Goal: Task Accomplishment & Management: Use online tool/utility

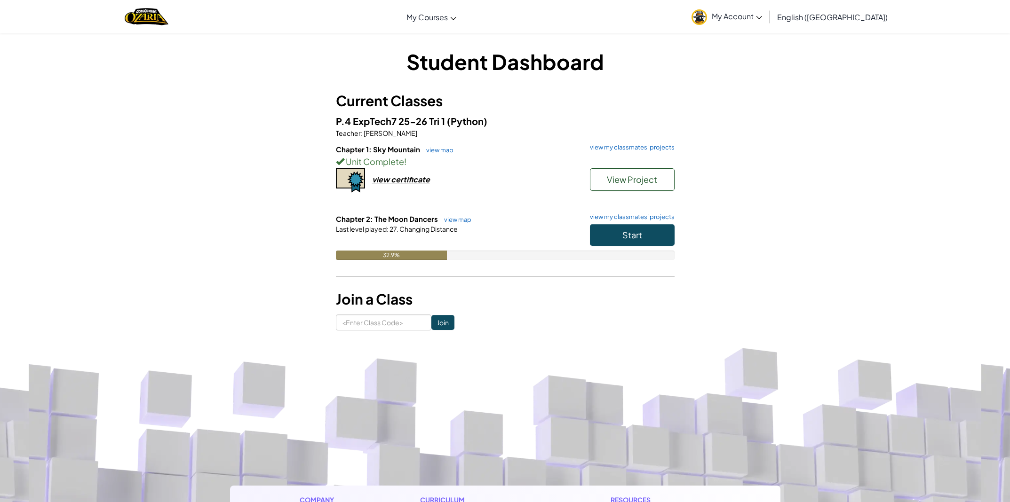
click at [642, 237] on button "Start" at bounding box center [632, 235] width 85 height 22
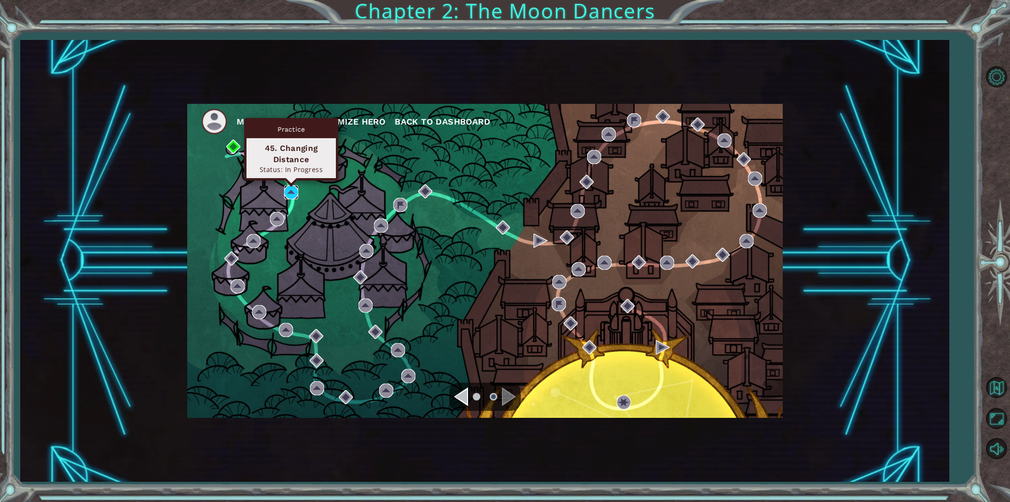
click at [289, 189] on img at bounding box center [291, 192] width 14 height 14
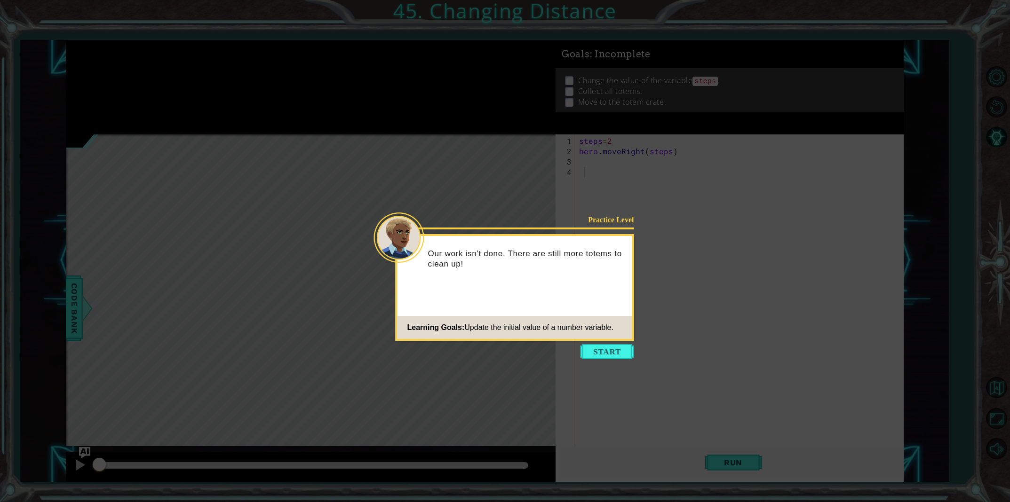
click at [609, 353] on button "Start" at bounding box center [607, 351] width 54 height 15
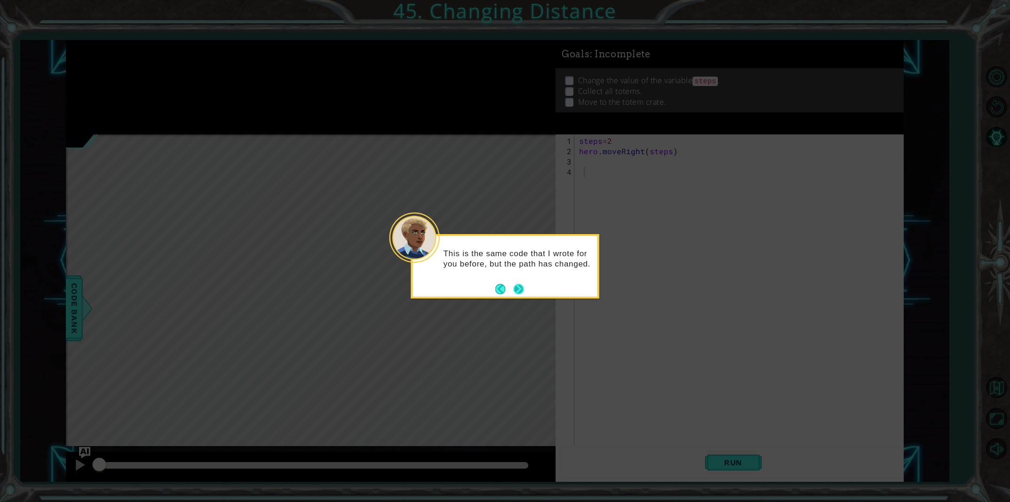
click at [519, 292] on button "Next" at bounding box center [518, 289] width 10 height 10
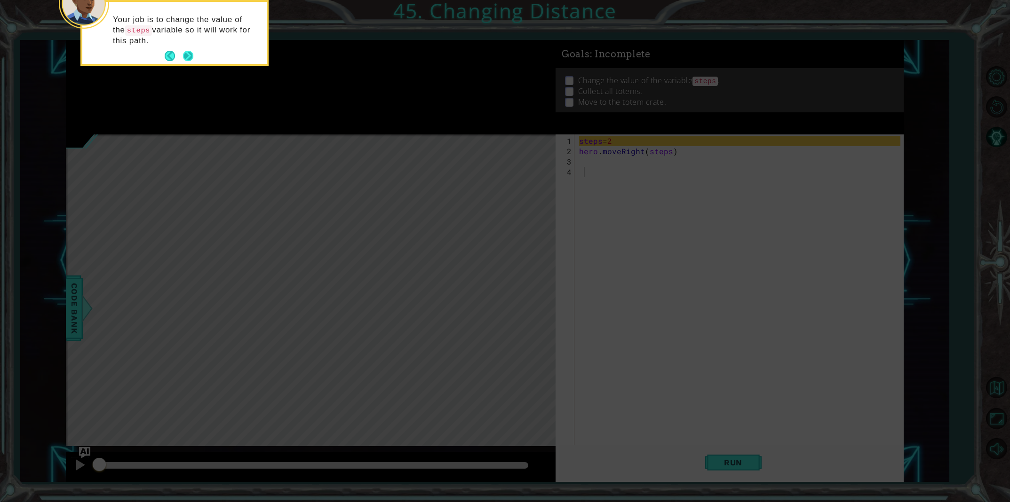
click at [187, 55] on button "Next" at bounding box center [188, 56] width 10 height 10
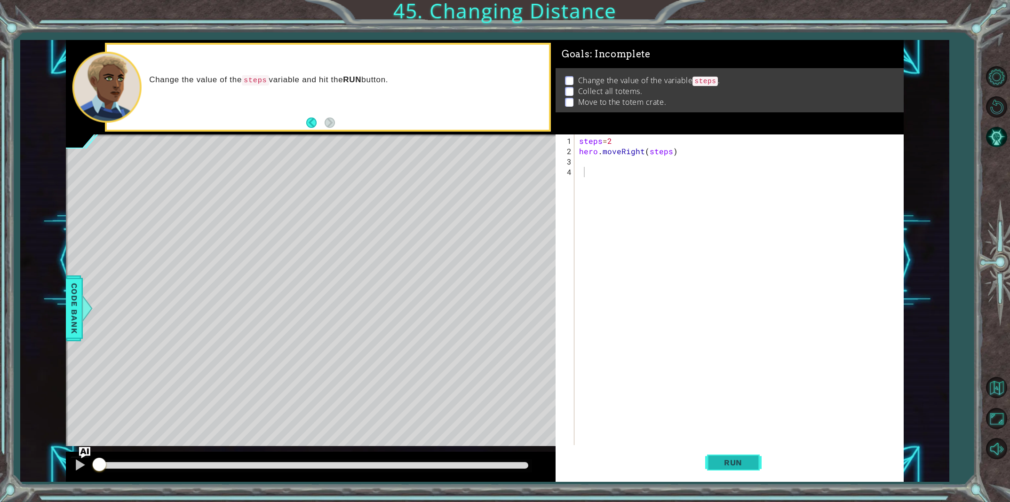
click at [750, 464] on span "Run" at bounding box center [732, 462] width 37 height 9
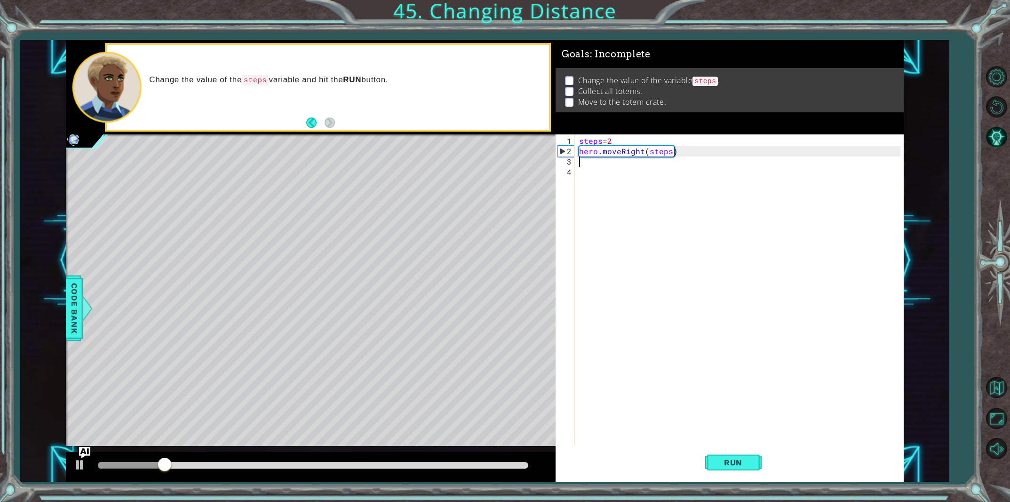
click at [578, 165] on div "steps = 2 hero . moveRight ( steps )" at bounding box center [741, 306] width 328 height 341
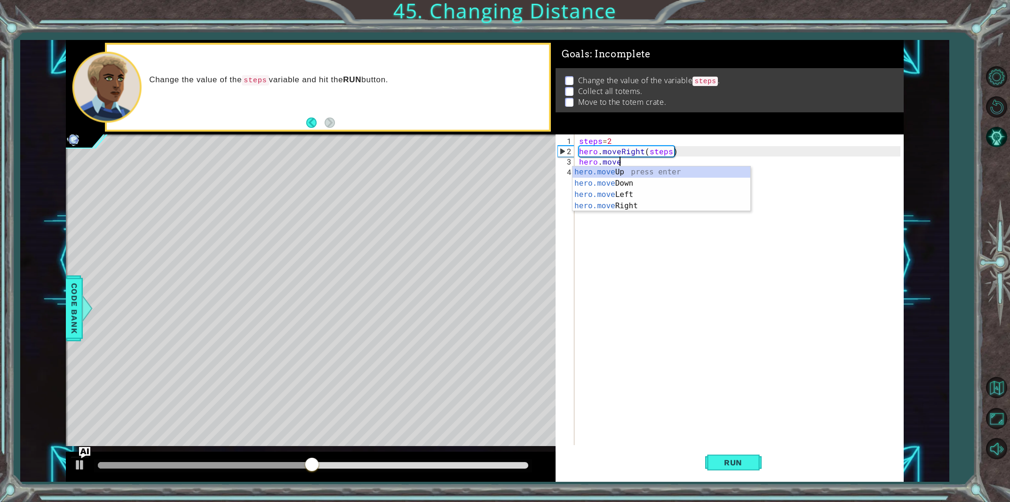
scroll to position [0, 2]
click at [593, 174] on div "hero.move Up press enter hero.move Down press enter hero.move Left press enter …" at bounding box center [661, 200] width 178 height 68
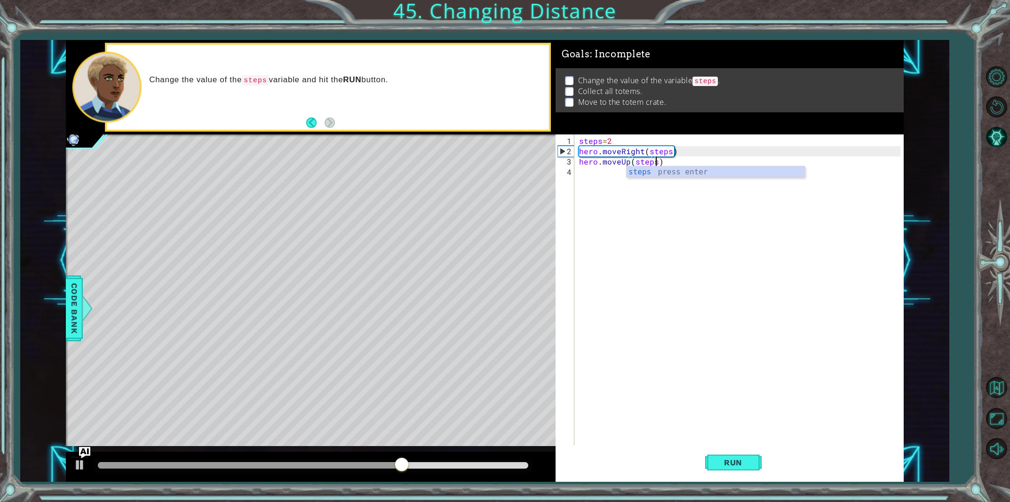
scroll to position [0, 5]
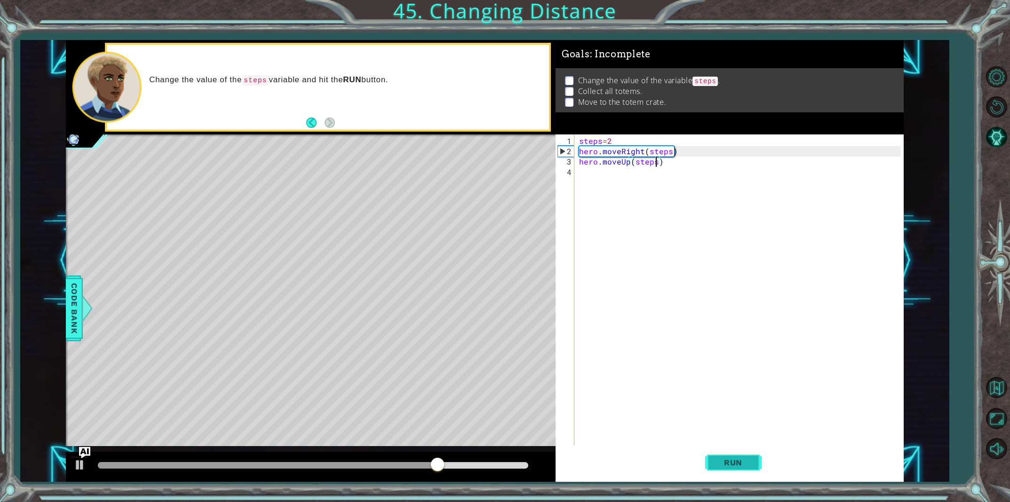
type textarea "hero.moveUp(steps)"
click at [730, 466] on span "Run" at bounding box center [732, 462] width 37 height 9
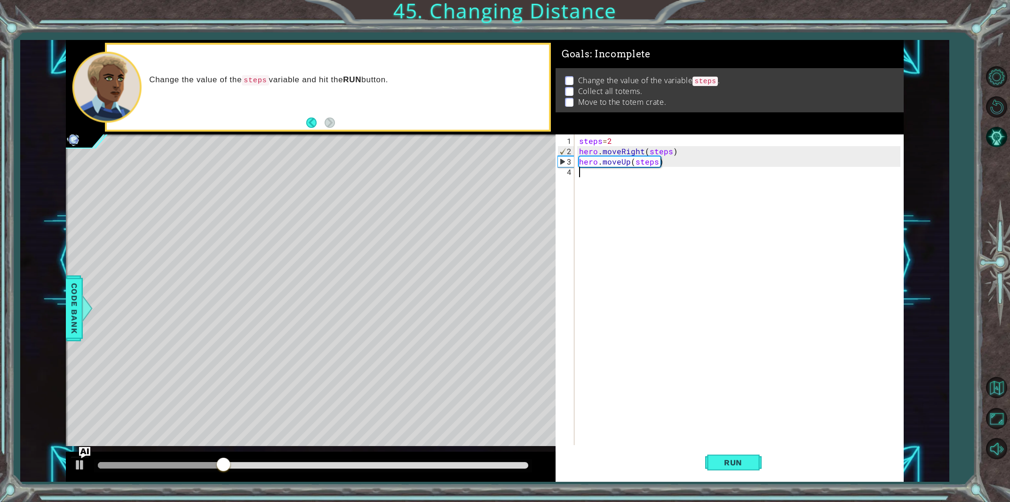
click at [578, 176] on div "steps = 2 hero . moveRight ( steps ) hero . moveUp ( steps )" at bounding box center [741, 306] width 328 height 341
click at [582, 175] on div "steps = 2 hero . moveRight ( steps ) hero . moveUp ( steps )" at bounding box center [741, 306] width 328 height 341
click at [580, 175] on div "steps = 2 hero . moveRight ( steps ) hero . moveUp ( steps )" at bounding box center [741, 306] width 328 height 341
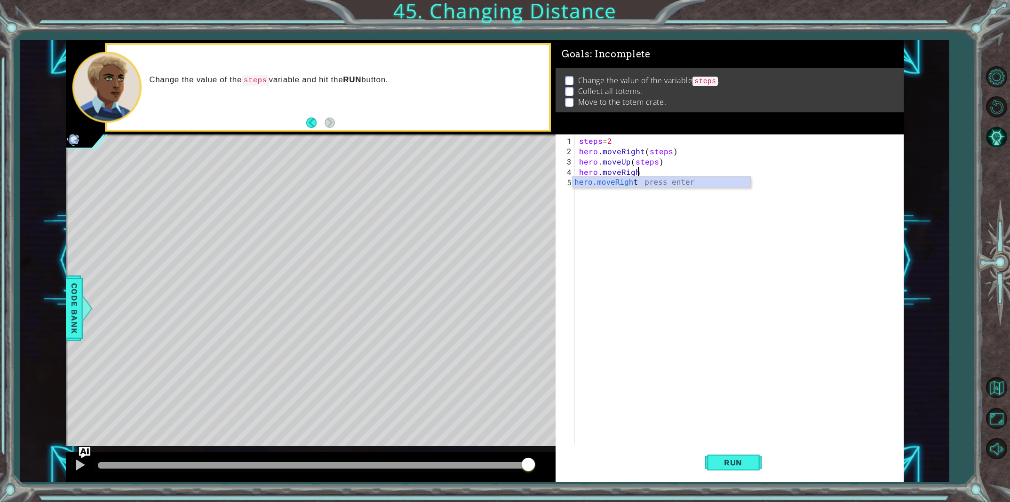
scroll to position [0, 4]
click at [597, 180] on div "hero.moveRight press enter" at bounding box center [661, 194] width 178 height 34
drag, startPoint x: 746, startPoint y: 468, endPoint x: 742, endPoint y: 464, distance: 6.0
click at [746, 467] on button "Run" at bounding box center [733, 462] width 56 height 35
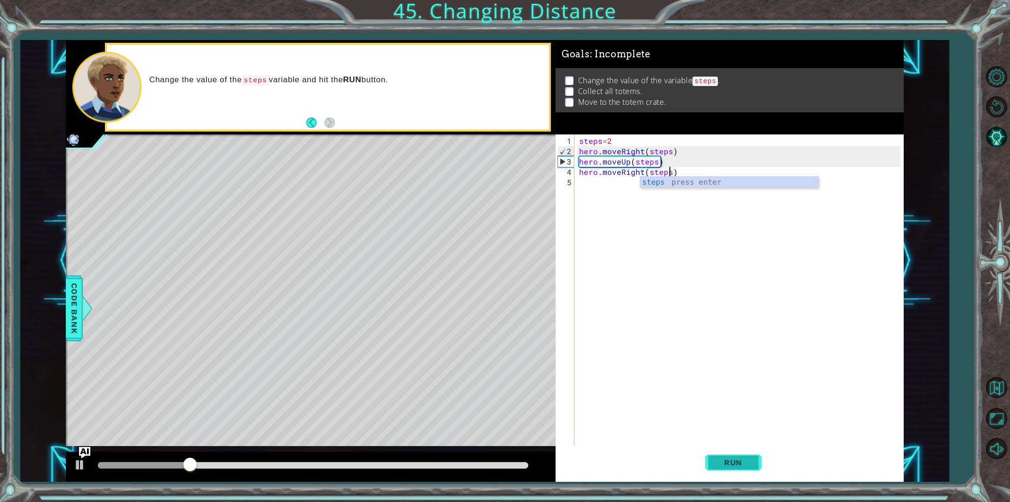
type textarea "hero.moveRight(steps)"
click at [735, 466] on span "Run" at bounding box center [732, 462] width 37 height 9
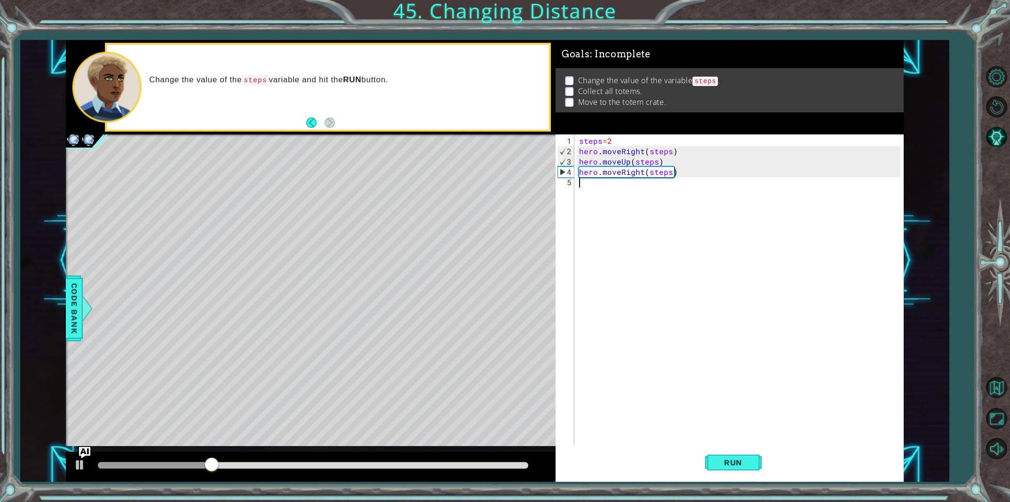
click at [582, 185] on div "steps = 2 hero . moveRight ( steps ) hero . moveUp ( steps ) hero . moveRight (…" at bounding box center [741, 301] width 328 height 331
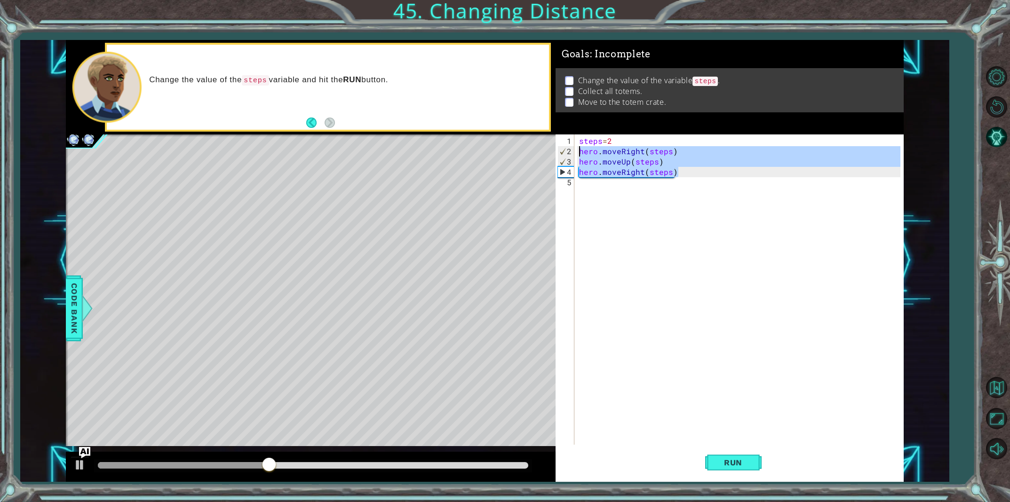
drag, startPoint x: 679, startPoint y: 173, endPoint x: 577, endPoint y: 151, distance: 104.8
click at [576, 150] on div "1 2 3 4 5 steps = 2 hero . moveRight ( steps ) hero . moveUp ( steps ) hero . m…" at bounding box center [727, 289] width 345 height 310
type textarea "hero.moveRight(steps) hero.moveUp(steps)"
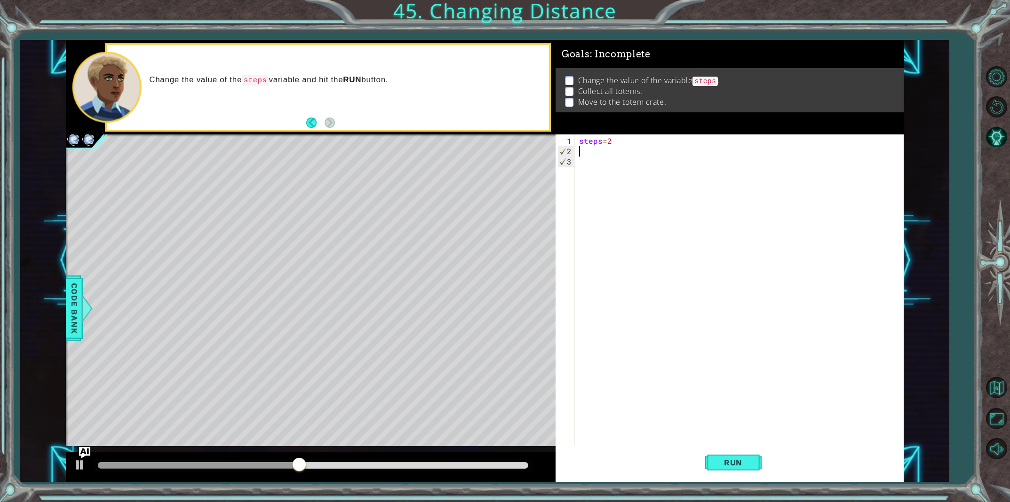
click at [616, 143] on div "steps = 2" at bounding box center [741, 301] width 328 height 331
type textarea "steps=3"
click at [576, 152] on div "steps=3 1 2 3 steps = 3 ההההההההההההההההההההההההההההההההההההההההההההההההההההההה…" at bounding box center [727, 289] width 345 height 310
click at [577, 150] on div "steps = 3" at bounding box center [741, 301] width 328 height 331
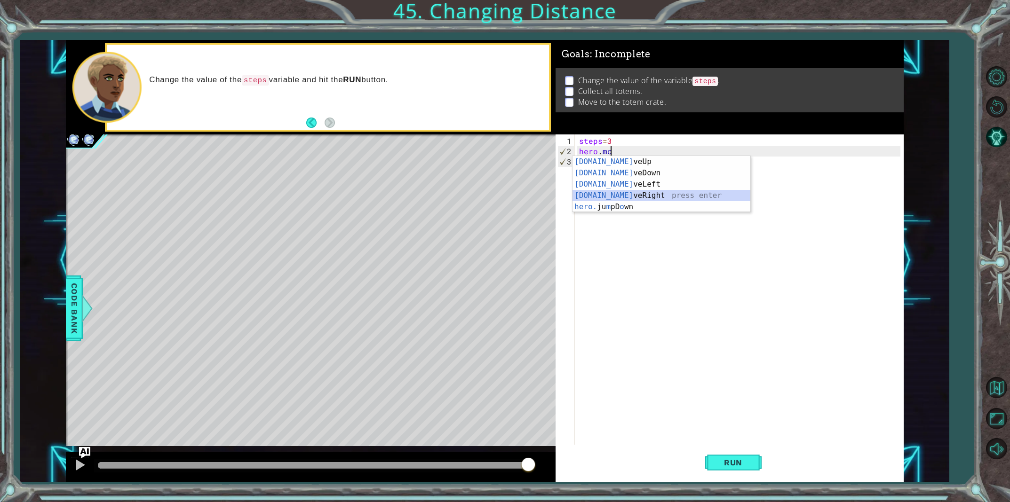
click at [615, 196] on div "[DOMAIN_NAME] veUp press enter [DOMAIN_NAME] veDown press enter [DOMAIN_NAME] v…" at bounding box center [661, 195] width 178 height 79
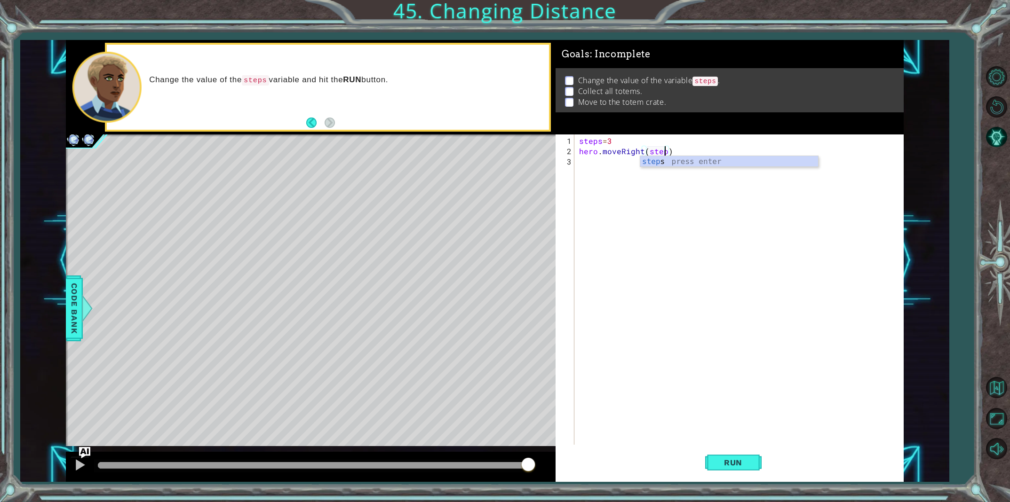
scroll to position [0, 5]
type textarea "hero.moveRight(steps)"
click at [731, 465] on span "Run" at bounding box center [732, 462] width 37 height 9
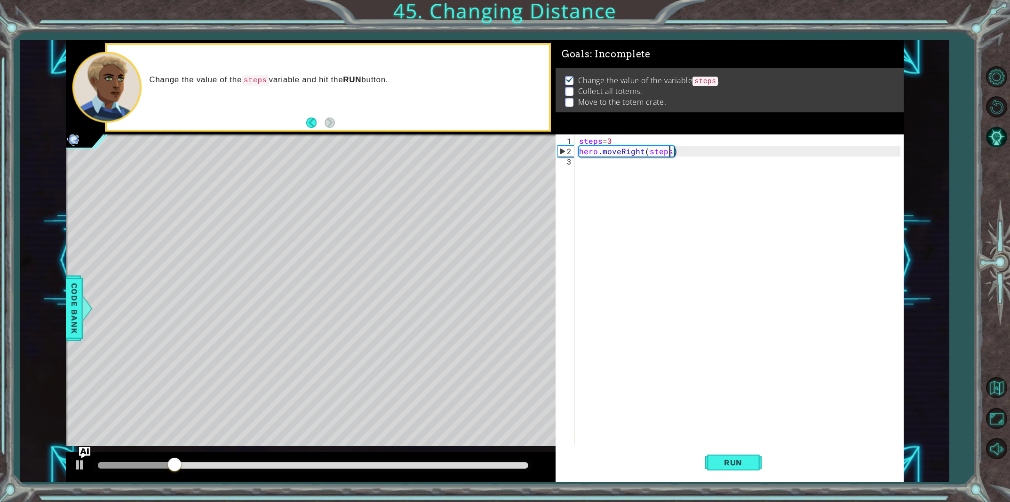
click at [576, 166] on div "hero.moveRight(steps) 1 2 3 steps = 3 hero . moveRight ( steps ) הההההההההההההה…" at bounding box center [727, 289] width 345 height 310
click at [582, 164] on div "steps = 3 hero . moveRight ( steps )" at bounding box center [741, 301] width 328 height 331
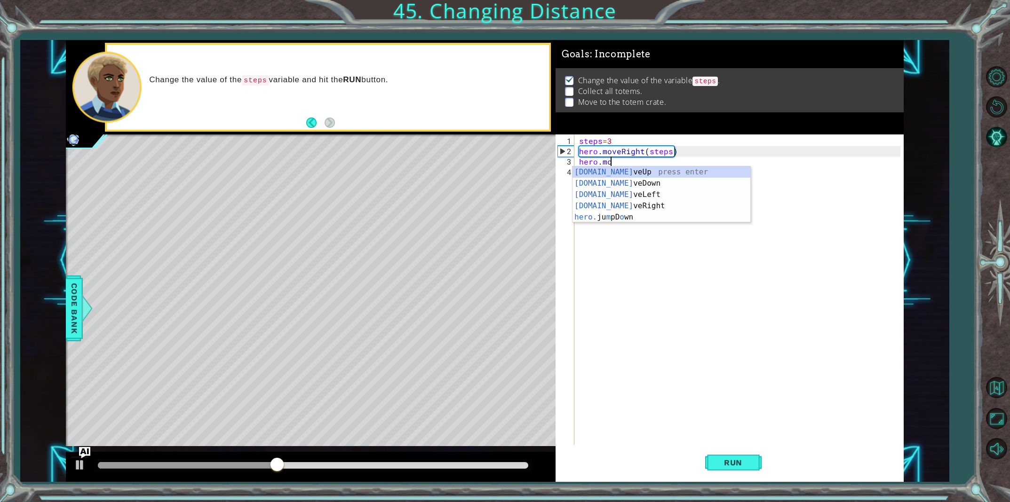
scroll to position [0, 1]
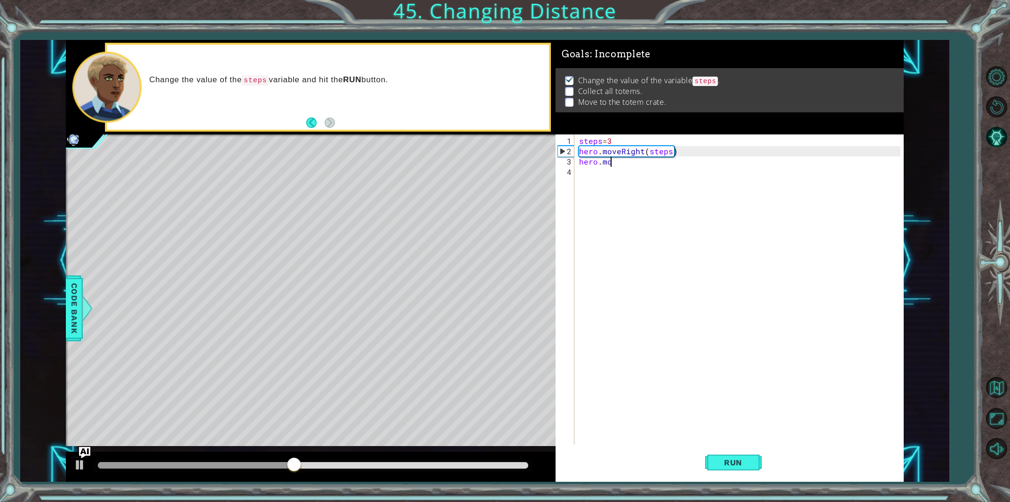
click at [611, 172] on body "1 ההההההההההההההההההההההההההההההההההההההההההההההההההההההההההההההההההההההההההההה…" at bounding box center [505, 251] width 1010 height 502
click at [609, 169] on div "hero.mov eUp press enter hero.mov eDown press enter hero.mov eLeft press enter …" at bounding box center [661, 200] width 178 height 68
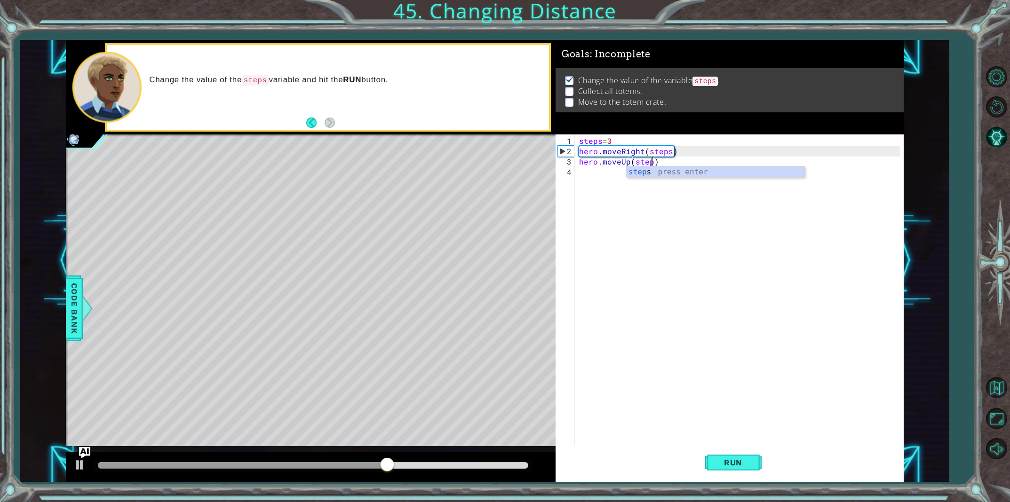
scroll to position [0, 5]
type textarea "hero.moveUp(steps)"
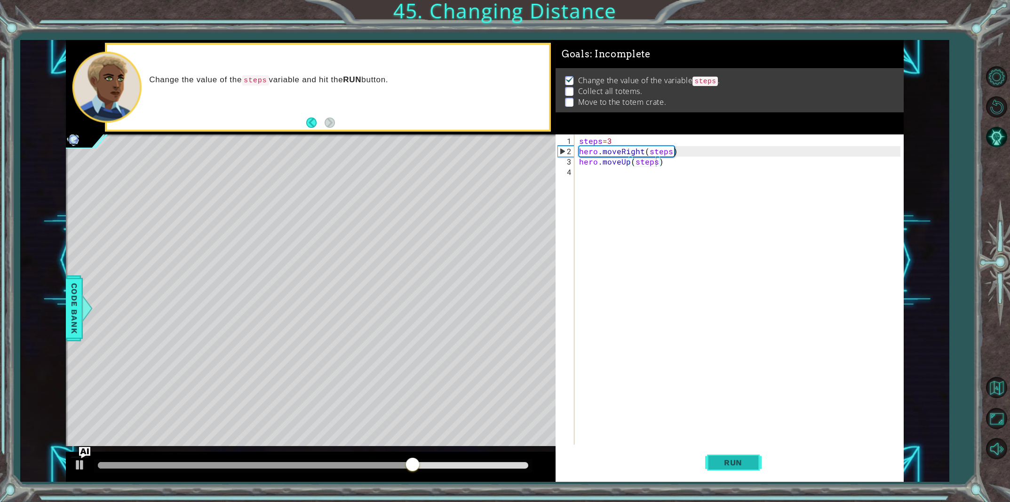
click at [729, 452] on button "Run" at bounding box center [733, 462] width 56 height 35
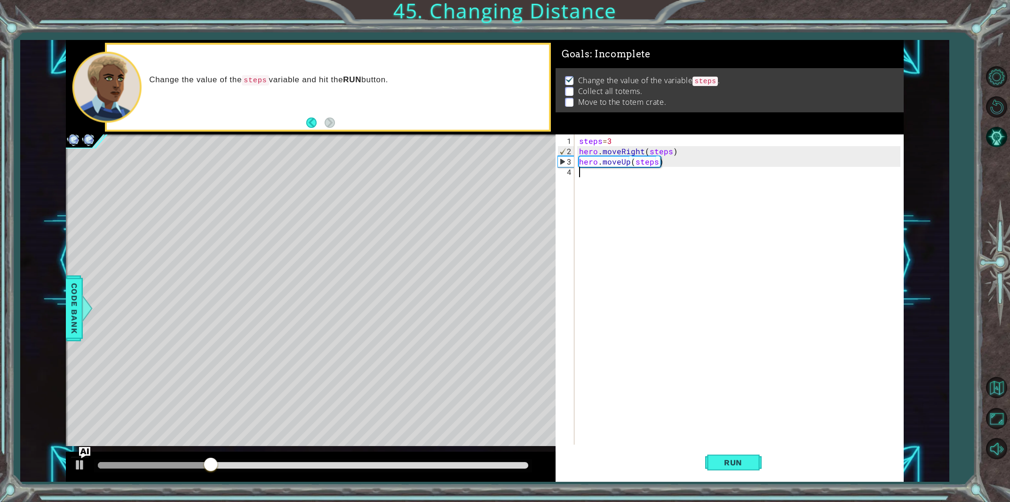
click at [579, 177] on div "steps = 3 hero . moveRight ( steps ) hero . moveUp ( steps )" at bounding box center [741, 301] width 328 height 331
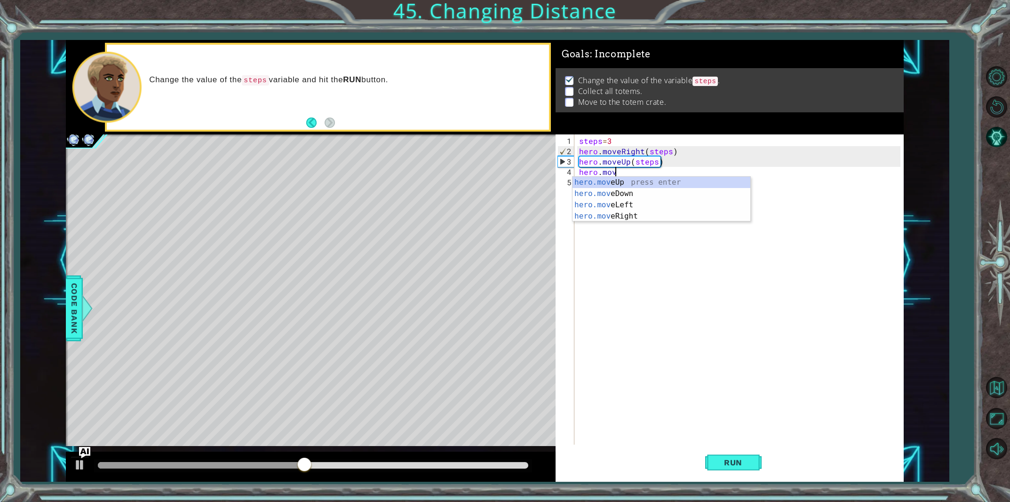
scroll to position [0, 2]
click at [625, 218] on div "hero.move Up press enter hero.move Down press enter hero.move Left press enter …" at bounding box center [661, 211] width 178 height 68
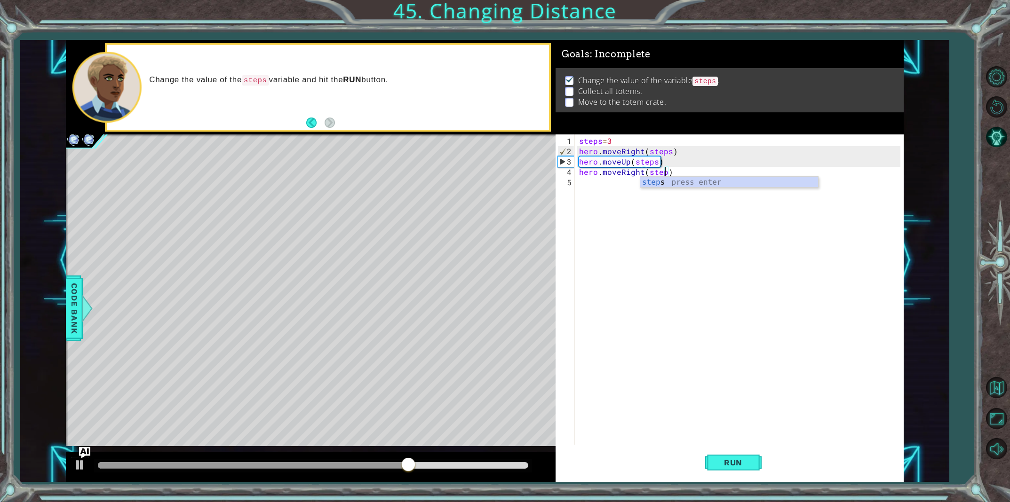
scroll to position [0, 5]
type textarea "hero.moveRight(steps)"
click at [736, 459] on span "Run" at bounding box center [732, 462] width 37 height 9
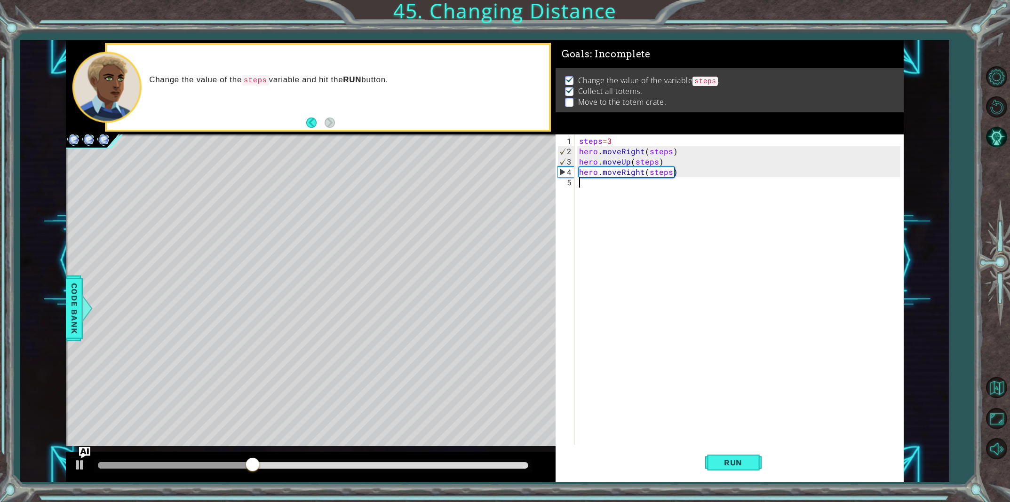
click at [577, 186] on div "steps = 3 hero . moveRight ( steps ) hero . moveUp ( steps ) hero . moveRight (…" at bounding box center [741, 301] width 328 height 331
type textarea "hero.moveDown(steps)"
click at [718, 462] on span "Run" at bounding box center [732, 462] width 37 height 9
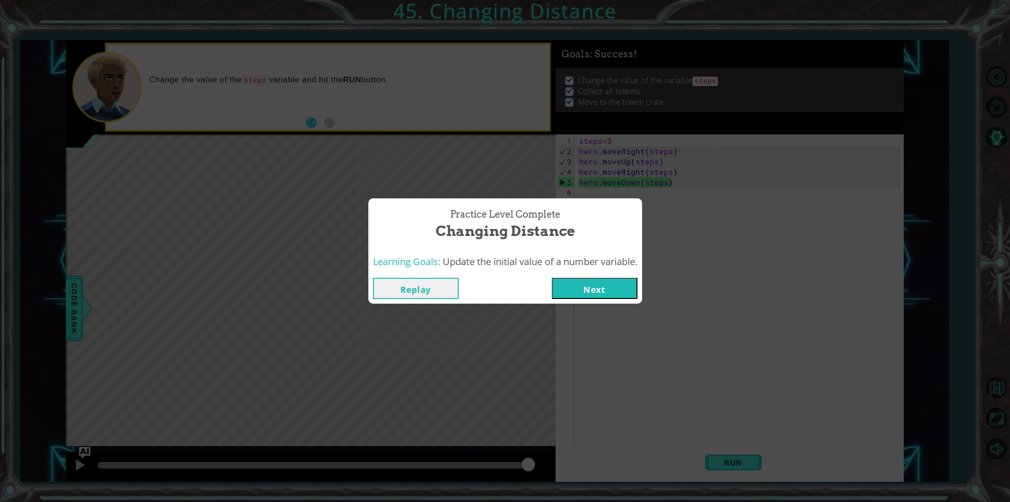
click at [584, 300] on div "Replay Next" at bounding box center [505, 288] width 274 height 31
click at [584, 296] on button "Next" at bounding box center [595, 288] width 86 height 21
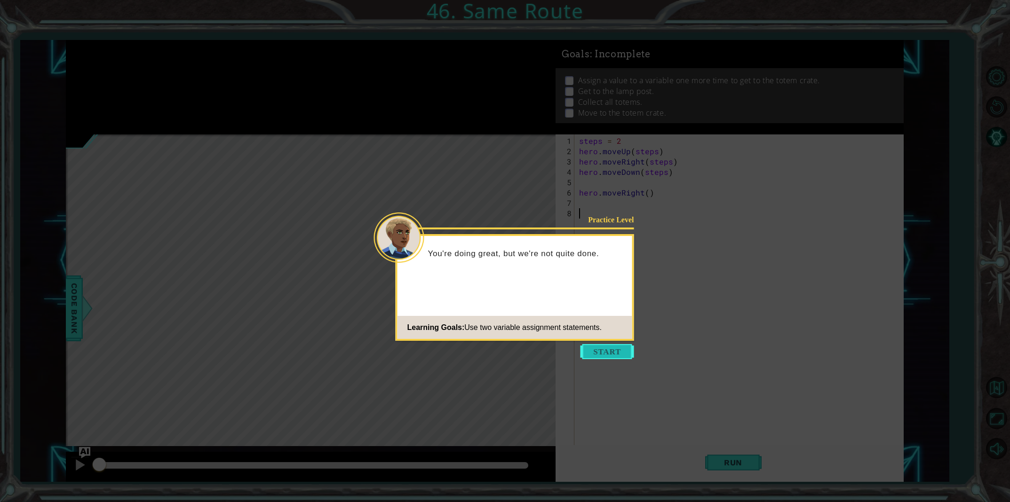
click at [611, 345] on button "Start" at bounding box center [607, 351] width 54 height 15
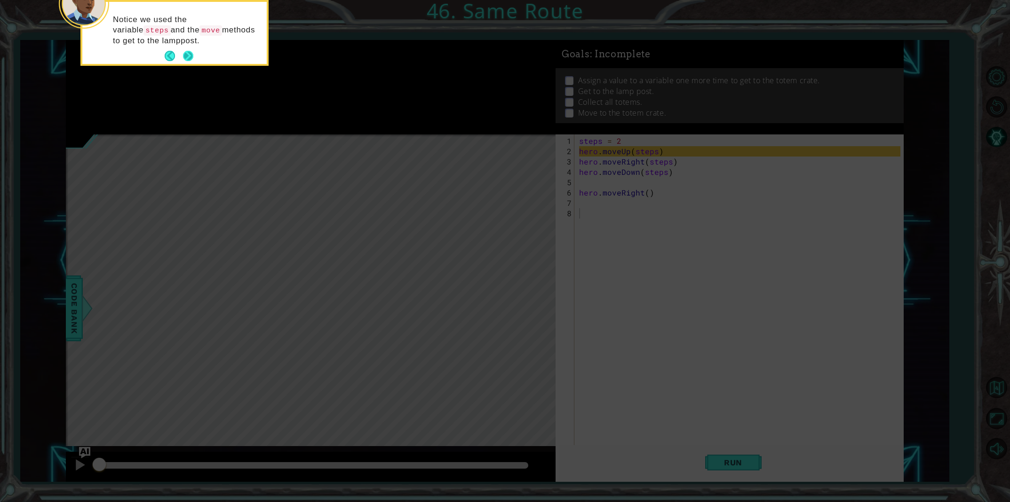
click at [183, 55] on button "Next" at bounding box center [188, 56] width 10 height 10
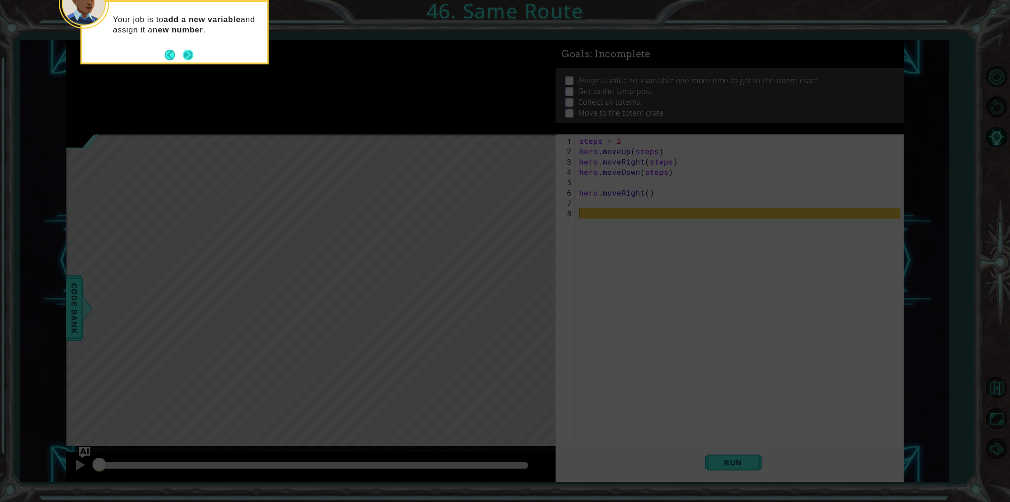
click at [182, 57] on button "Back" at bounding box center [174, 55] width 18 height 10
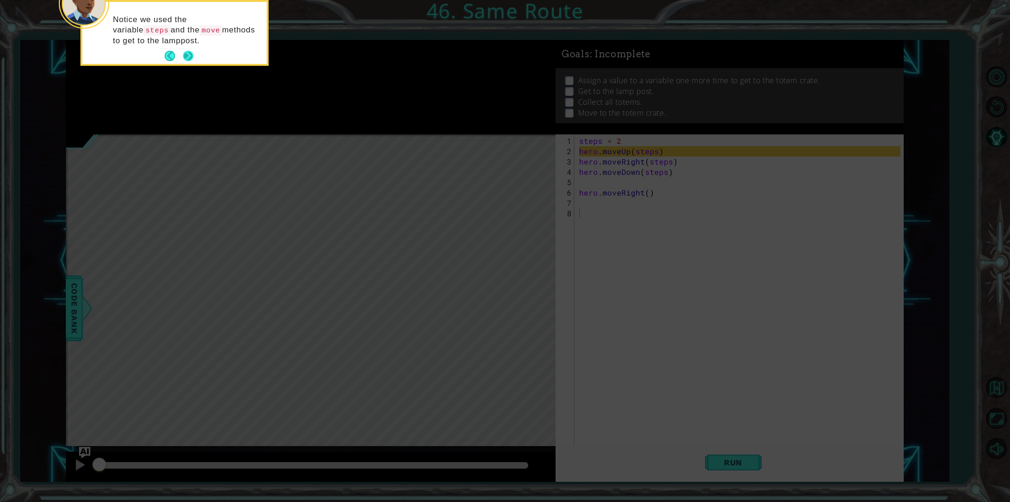
click at [185, 56] on button "Next" at bounding box center [188, 56] width 10 height 10
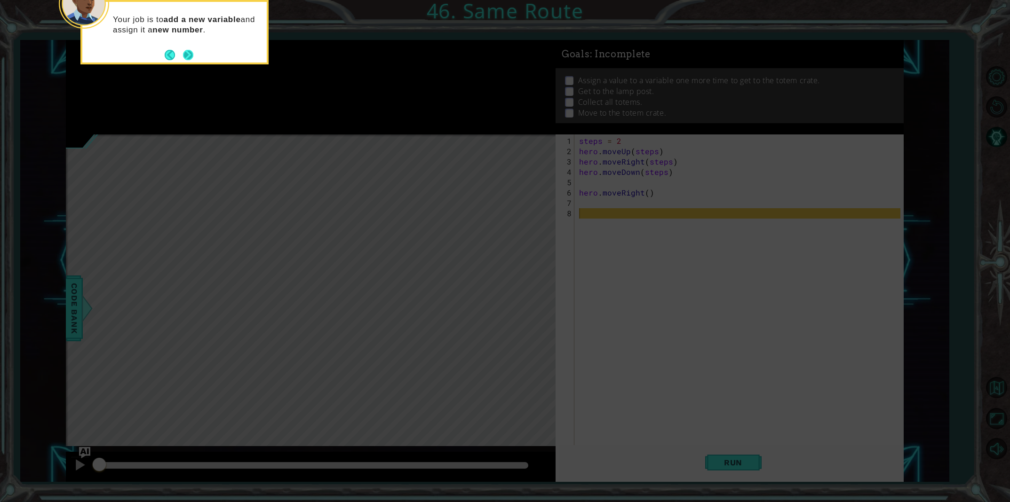
click at [188, 55] on button "Next" at bounding box center [188, 55] width 10 height 10
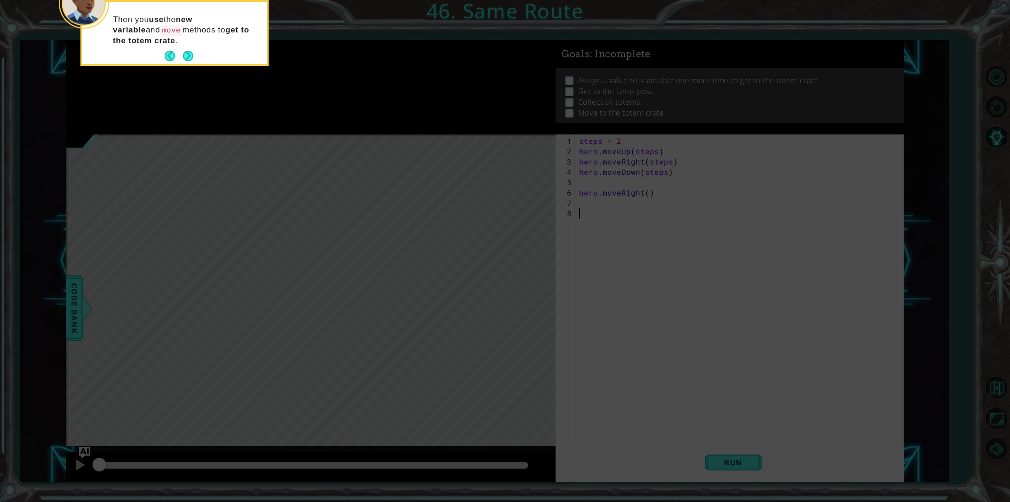
click at [188, 55] on button "Next" at bounding box center [188, 56] width 10 height 10
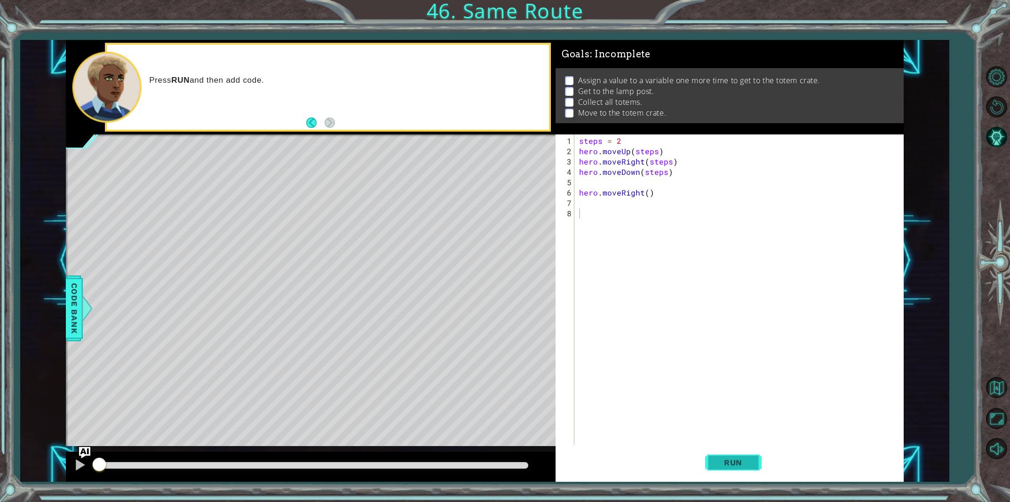
click at [715, 466] on span "Run" at bounding box center [732, 462] width 37 height 9
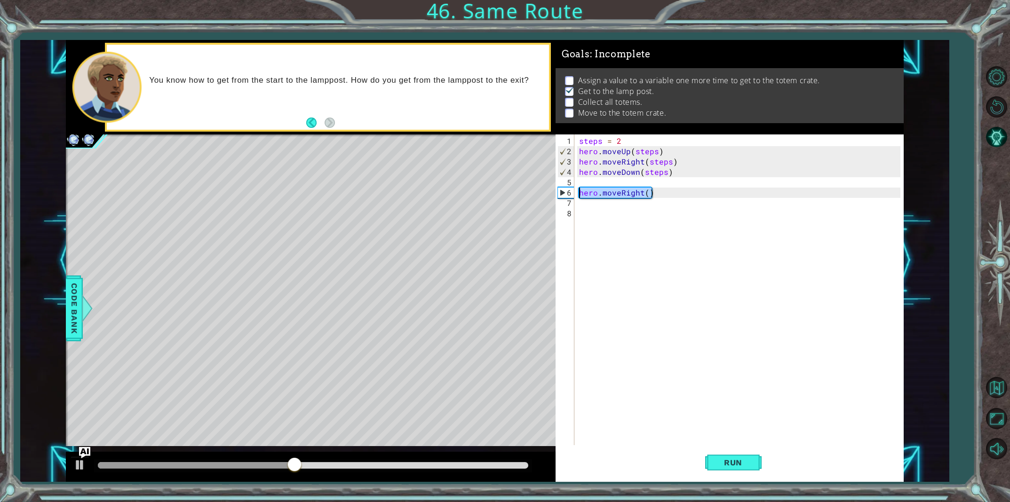
drag, startPoint x: 650, startPoint y: 191, endPoint x: 568, endPoint y: 190, distance: 82.3
click at [568, 190] on div "1 2 3 4 5 6 7 8 steps = 2 hero . moveUp ( steps ) hero . moveRight ( steps ) he…" at bounding box center [727, 294] width 345 height 321
type textarea "hero.moveRight()"
click at [576, 189] on div "hero.moveRight() 1 2 3 4 5 6 7 8 steps = 2 hero . moveUp ( steps ) hero . moveR…" at bounding box center [727, 294] width 345 height 321
click at [577, 189] on div "steps = 2 hero . moveUp ( steps ) hero . moveRight ( steps ) hero . moveDown ( …" at bounding box center [741, 306] width 328 height 341
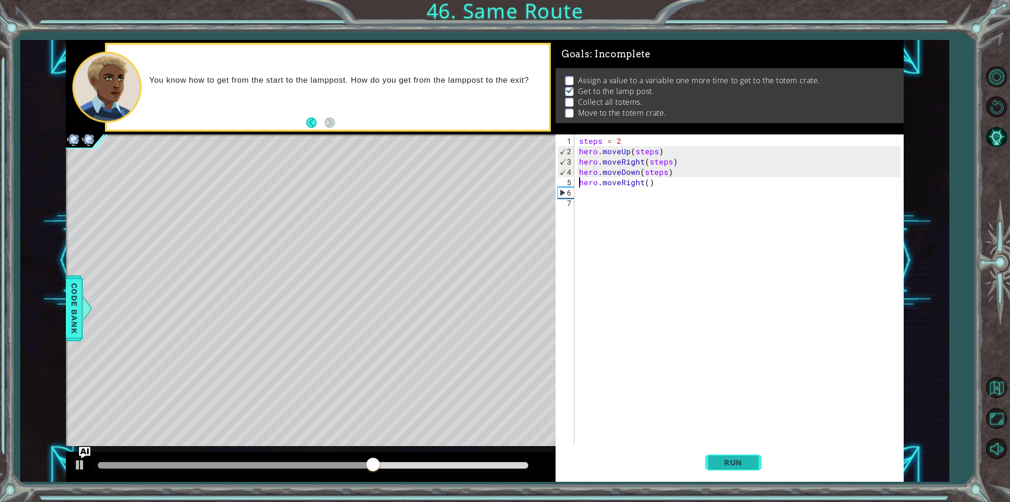
drag, startPoint x: 740, startPoint y: 462, endPoint x: 731, endPoint y: 454, distance: 11.6
click at [740, 461] on span "Run" at bounding box center [732, 462] width 37 height 9
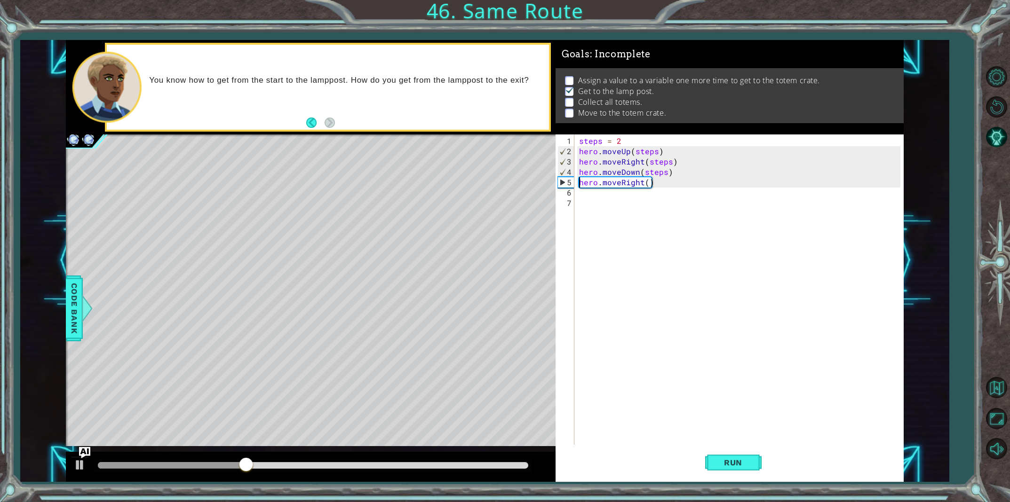
click at [579, 195] on div "steps = 2 hero . moveUp ( steps ) hero . moveRight ( steps ) hero . moveDown ( …" at bounding box center [741, 301] width 328 height 331
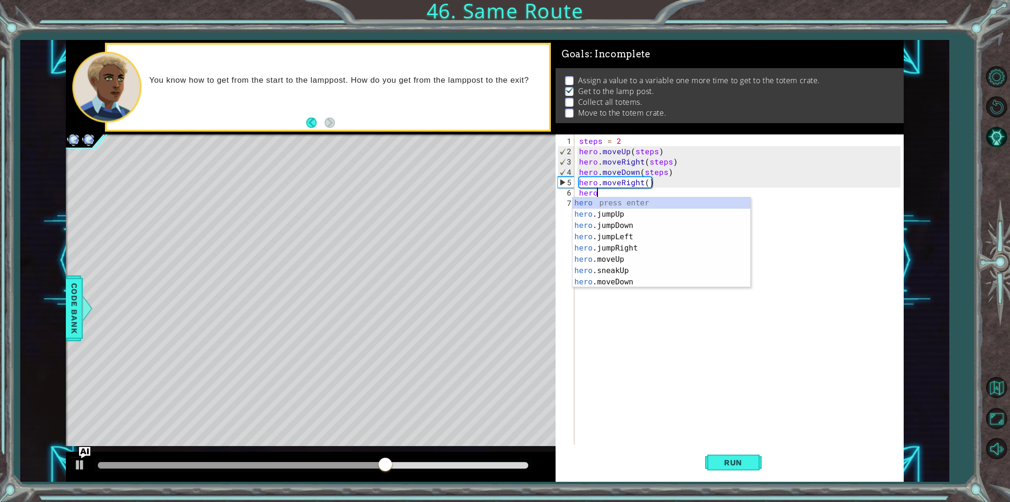
scroll to position [0, 1]
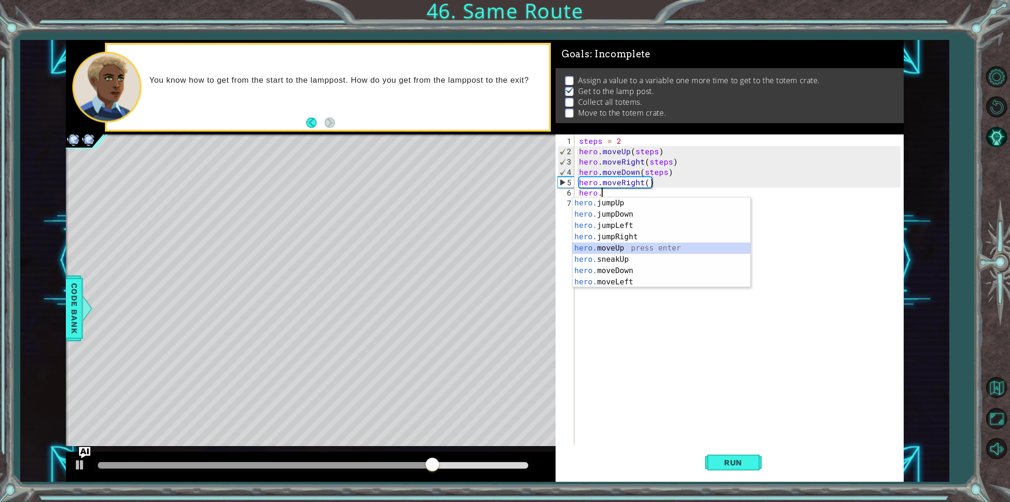
click at [592, 246] on div "hero. jumpUp press enter hero. jumpDown press enter hero. jumpLeft press enter …" at bounding box center [661, 253] width 178 height 113
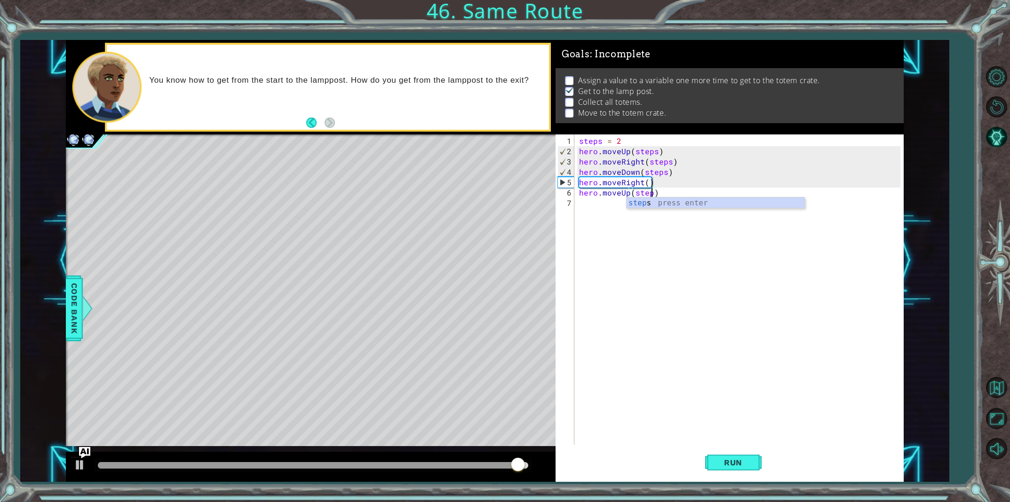
scroll to position [0, 5]
type textarea "hero.moveUp(steps)"
click at [739, 474] on button "Run" at bounding box center [733, 462] width 56 height 35
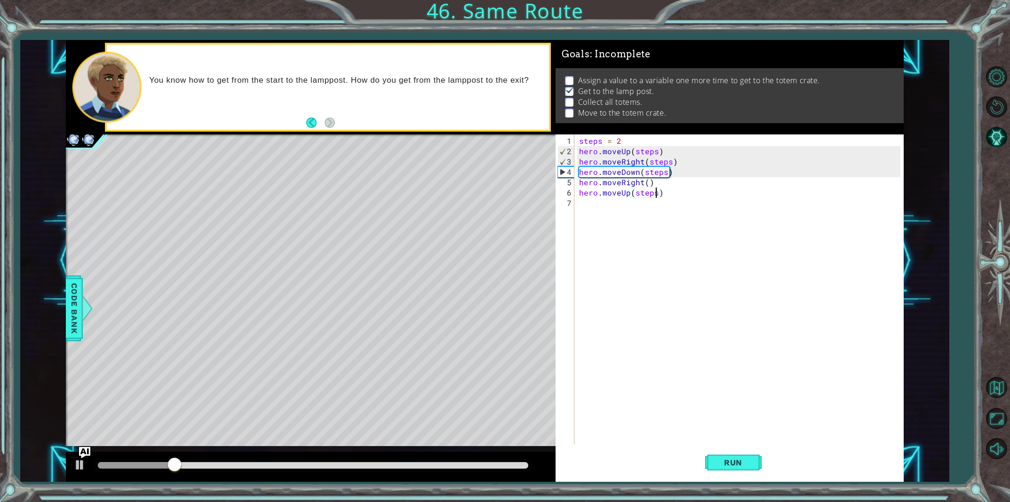
click at [587, 203] on div "steps = 2 hero . moveUp ( steps ) hero . moveRight ( steps ) hero . moveDown ( …" at bounding box center [741, 301] width 328 height 331
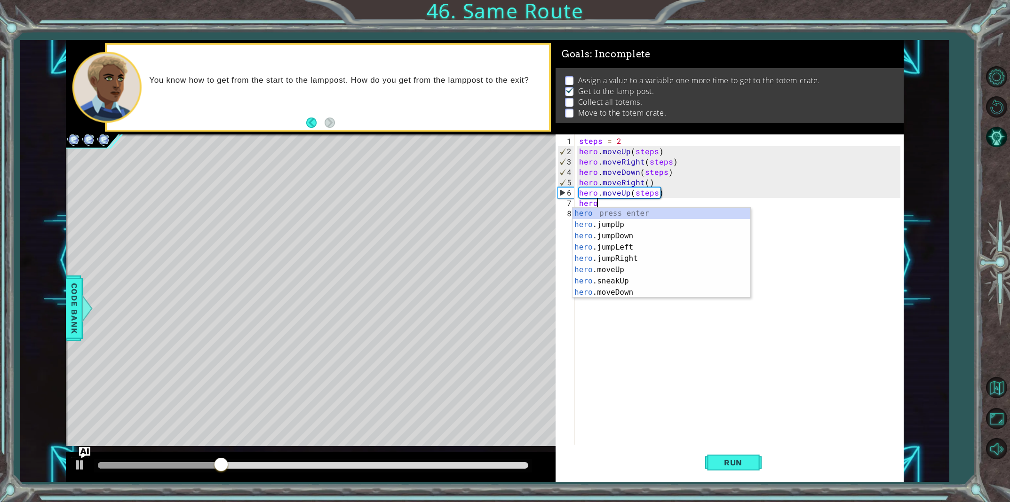
scroll to position [0, 1]
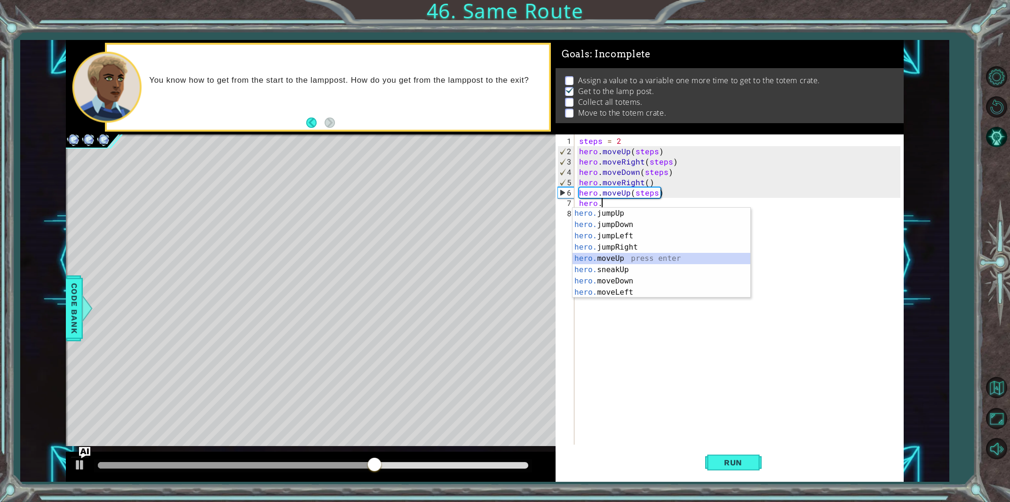
click at [615, 260] on div "hero. jumpUp press enter hero. jumpDown press enter hero. jumpLeft press enter …" at bounding box center [661, 264] width 178 height 113
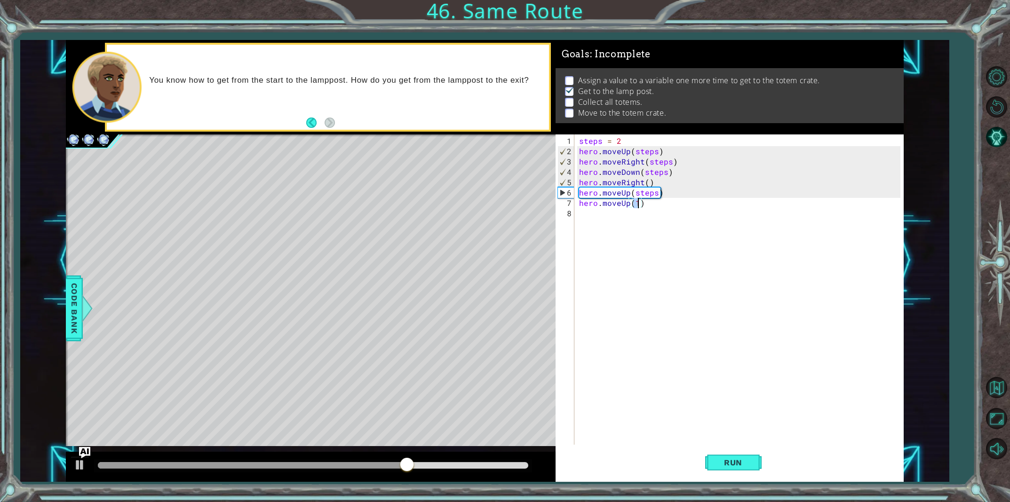
type textarea "hero.moveUp(1)"
click at [575, 213] on div "hero.moveUp(1) 1 2 3 4 5 6 7 8 steps = 2 hero . moveUp ( steps ) hero . moveRig…" at bounding box center [727, 289] width 345 height 310
click at [577, 213] on div "steps = 2 hero . moveUp ( steps ) hero . moveRight ( steps ) hero . moveDown ( …" at bounding box center [741, 301] width 328 height 331
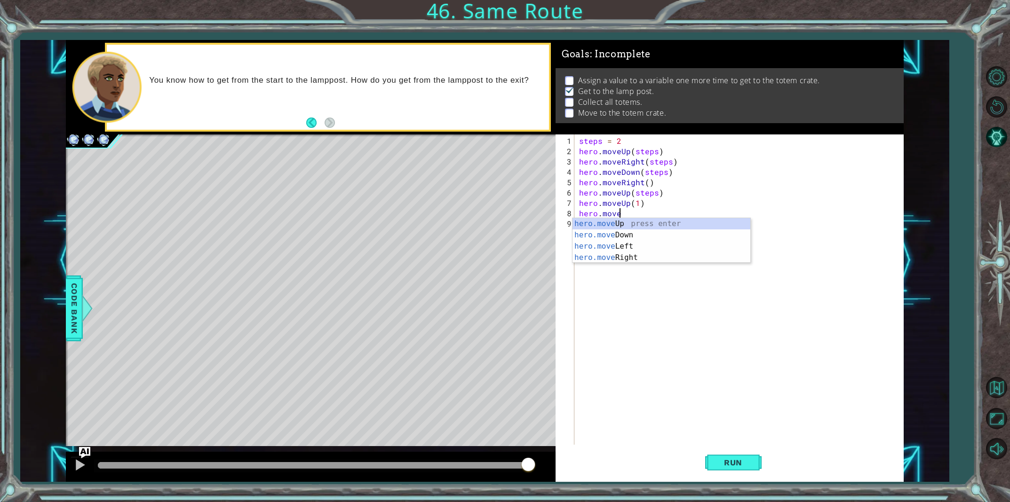
scroll to position [0, 2]
click at [590, 252] on div "hero.move Up press enter hero.move Down press enter hero.move Left press enter …" at bounding box center [661, 252] width 178 height 68
drag, startPoint x: 636, startPoint y: 214, endPoint x: 617, endPoint y: 215, distance: 18.4
click at [617, 215] on div "steps = 2 hero . moveUp ( steps ) hero . moveRight ( steps ) hero . moveDown ( …" at bounding box center [741, 301] width 328 height 331
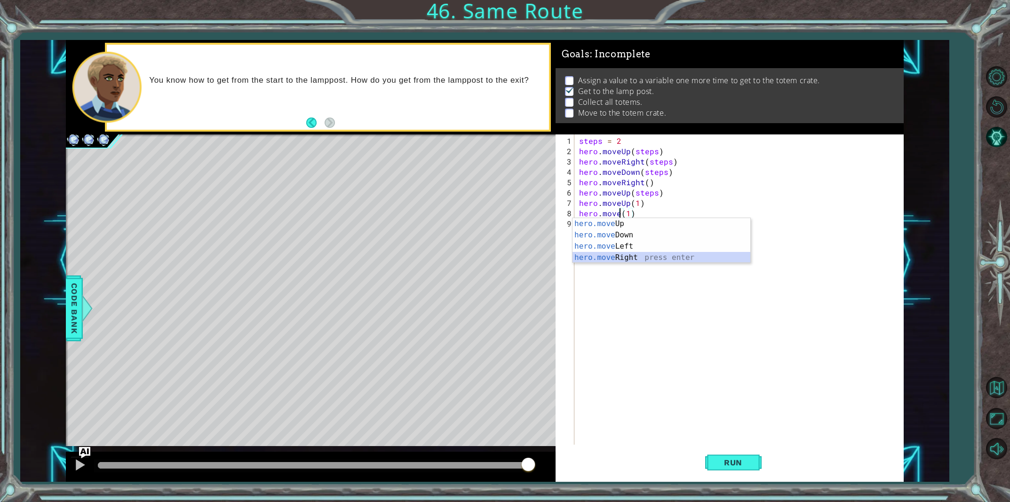
click at [634, 258] on div "hero.move Up press enter hero.move Down press enter hero.move Left press enter …" at bounding box center [661, 252] width 178 height 68
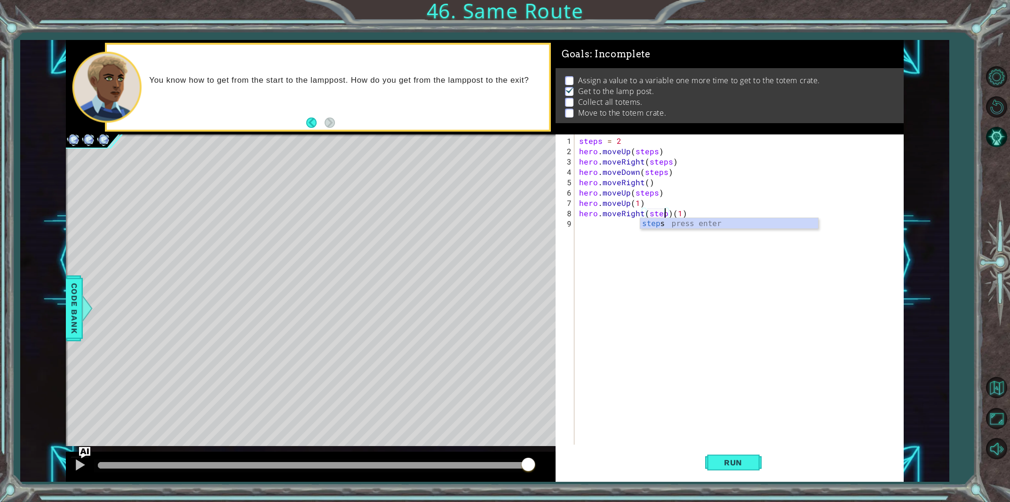
scroll to position [0, 6]
click at [684, 213] on div "steps = 2 hero . moveUp ( steps ) hero . moveRight ( steps ) hero . moveDown ( …" at bounding box center [741, 301] width 328 height 331
click at [680, 215] on div "steps = 2 hero . moveUp ( steps ) hero . moveRight ( steps ) hero . moveDown ( …" at bounding box center [741, 301] width 328 height 331
type textarea "hero.moveRight(steps)"
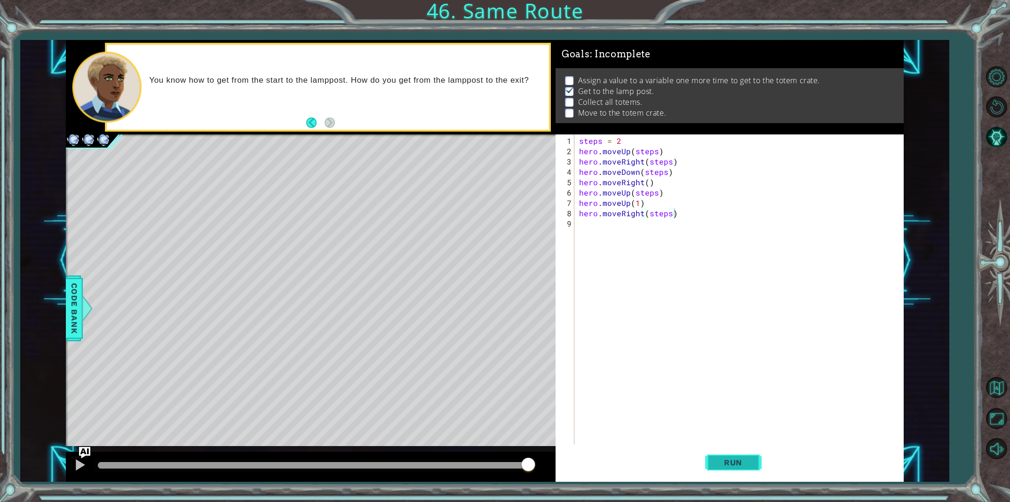
click at [743, 470] on button "Run" at bounding box center [733, 462] width 56 height 35
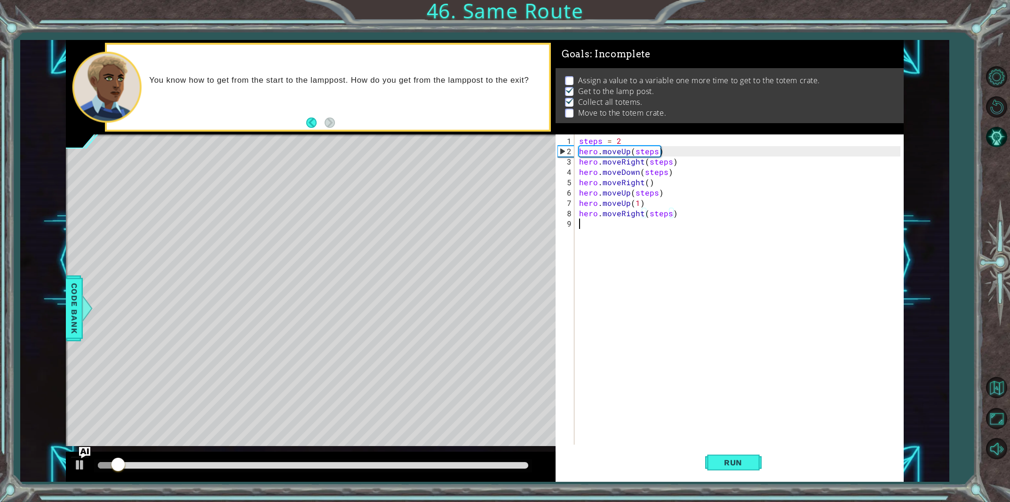
click at [584, 231] on div "steps = 2 hero . moveUp ( steps ) hero . moveRight ( steps ) hero . moveDown ( …" at bounding box center [741, 301] width 328 height 331
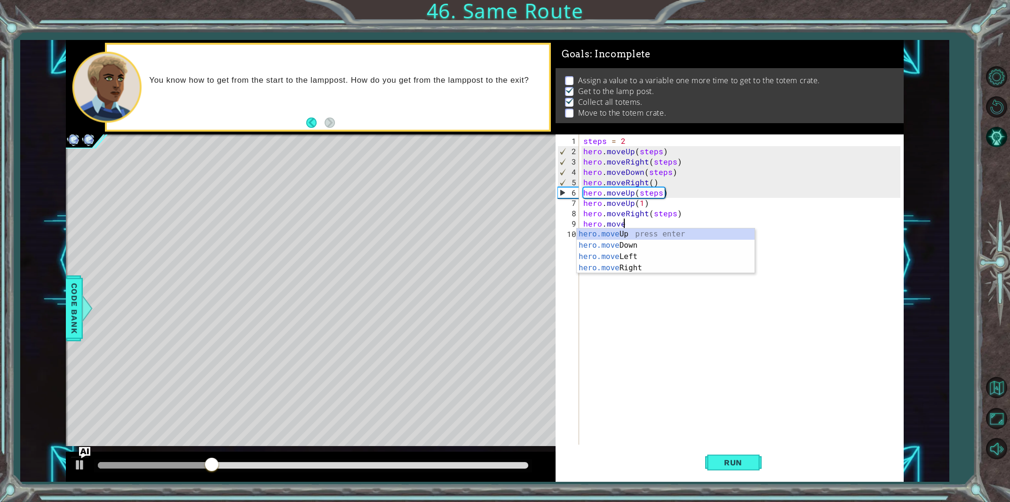
scroll to position [0, 2]
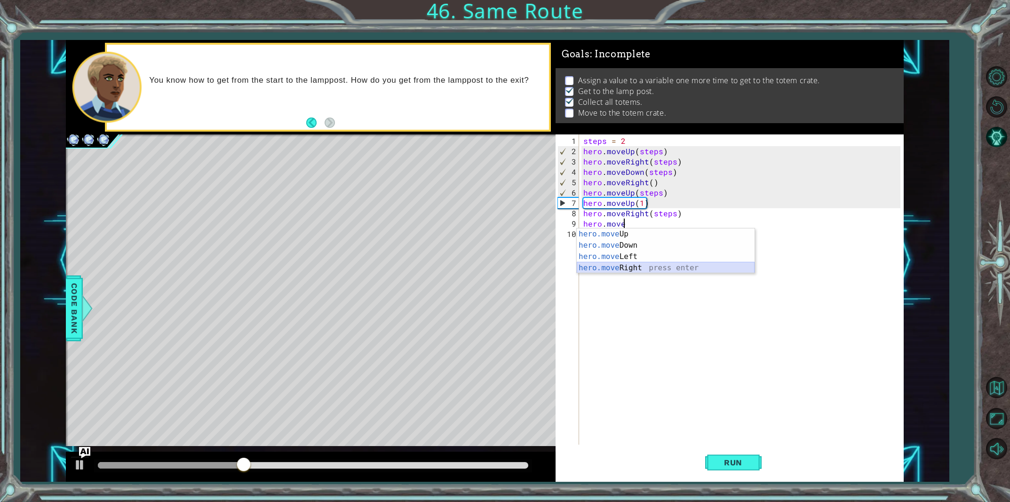
click at [604, 266] on div "hero.move Up press enter hero.move Down press enter hero.move Left press enter …" at bounding box center [665, 263] width 178 height 68
type textarea "hero.moveRight(1)"
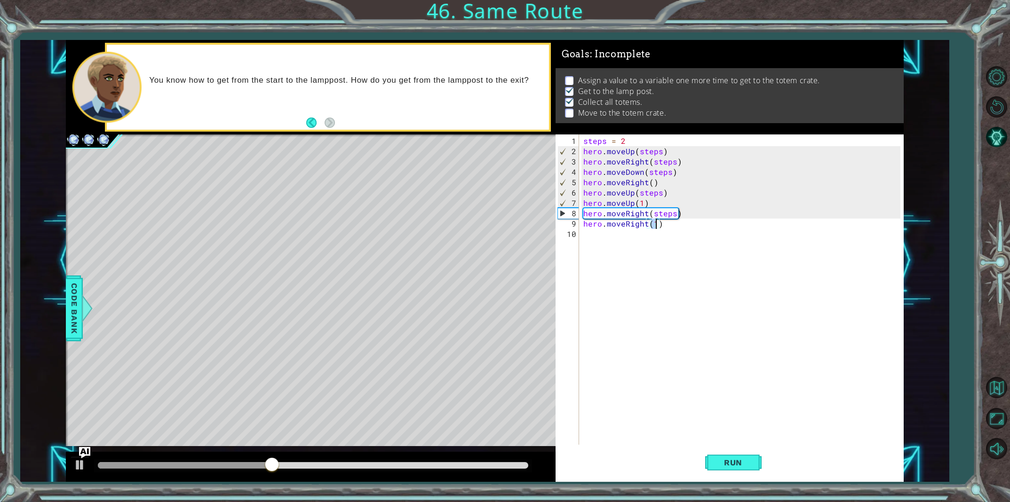
click at [583, 242] on div "steps = 2 hero . moveUp ( steps ) hero . moveRight ( steps ) hero . moveDown ( …" at bounding box center [743, 301] width 324 height 331
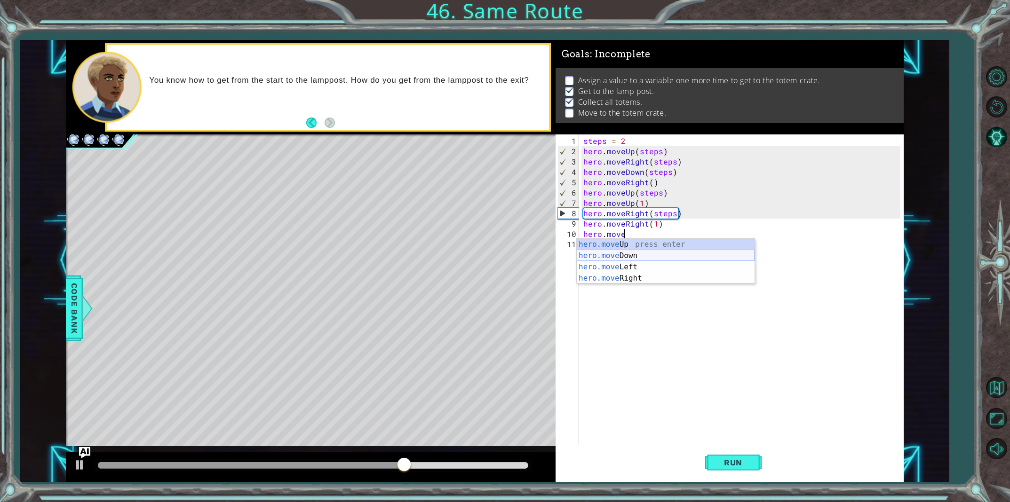
click at [595, 256] on div "hero.move Up press enter hero.move Down press enter hero.move Left press enter …" at bounding box center [665, 273] width 178 height 68
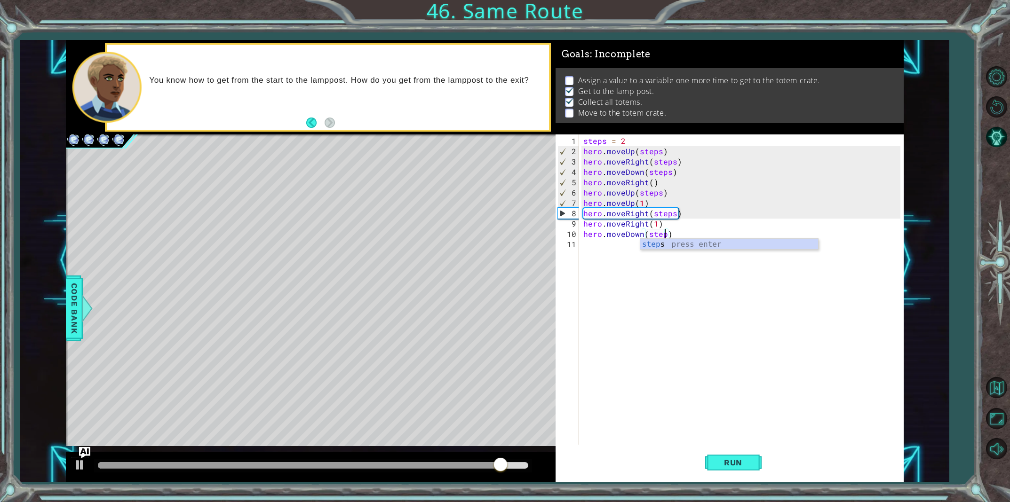
scroll to position [0, 5]
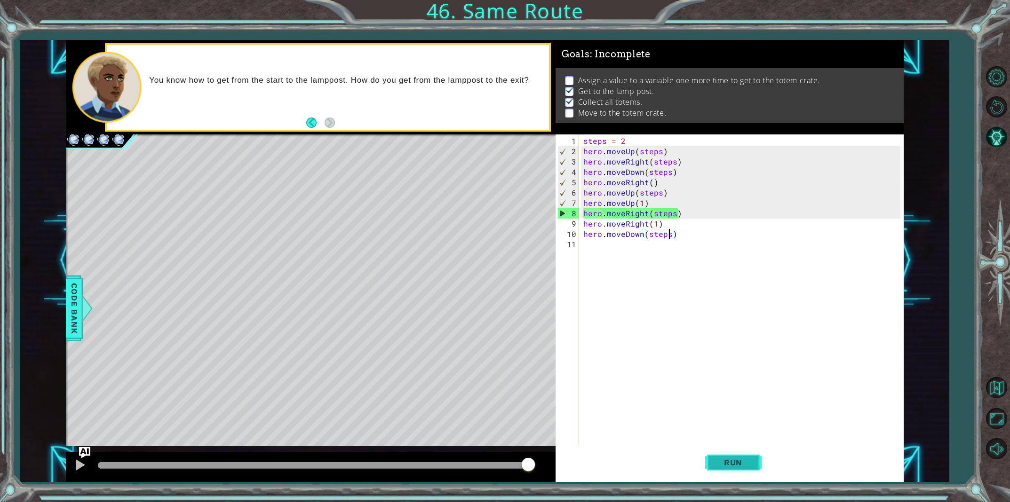
type textarea "hero.moveDown(steps)"
click at [740, 453] on button "Run" at bounding box center [733, 462] width 56 height 35
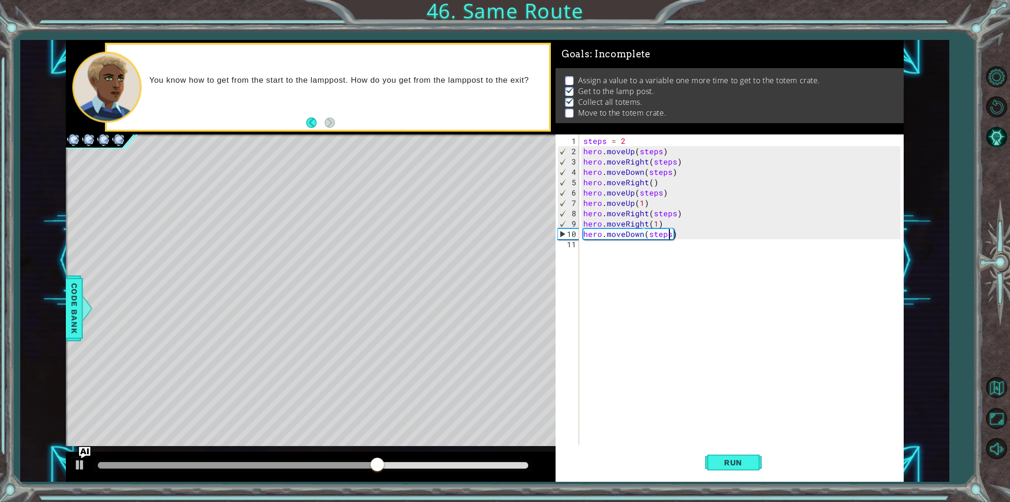
click at [584, 250] on div "steps = 2 hero . moveUp ( steps ) hero . moveRight ( steps ) hero . moveDown ( …" at bounding box center [743, 301] width 324 height 331
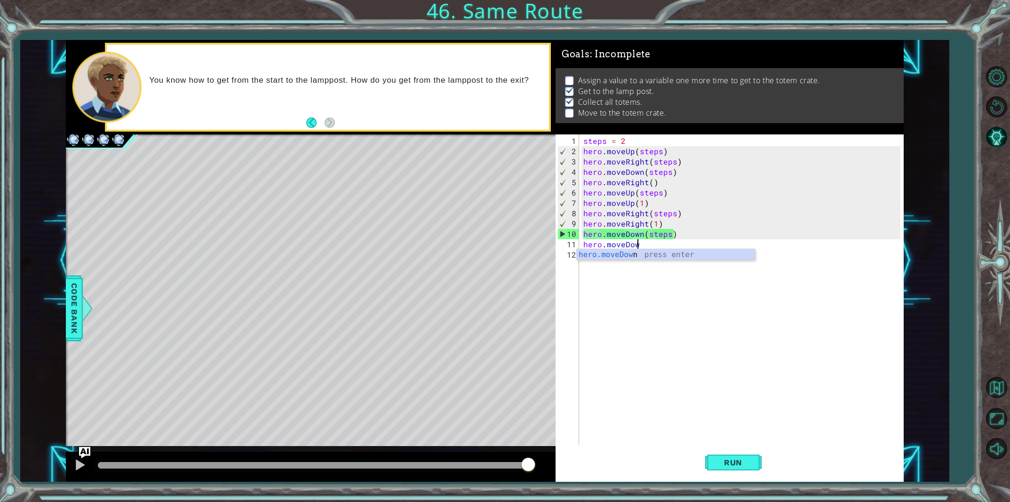
scroll to position [0, 3]
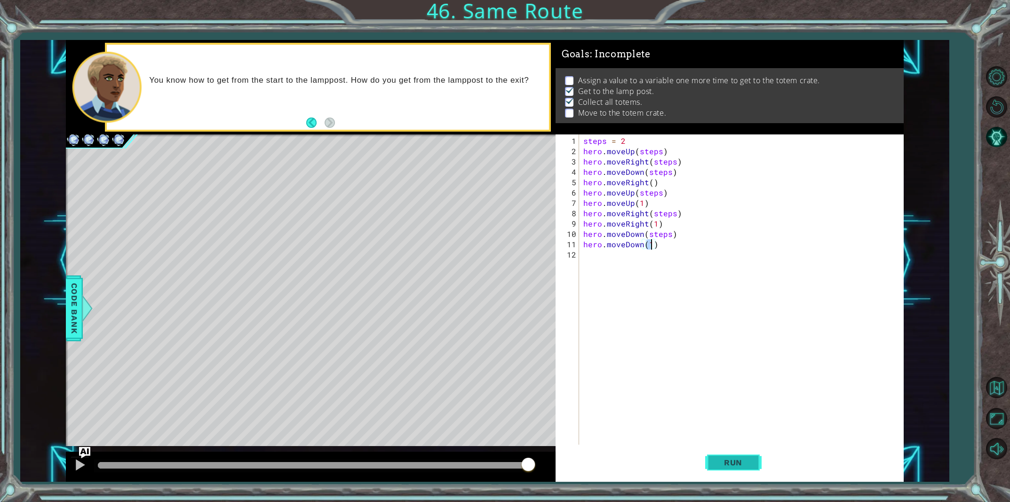
click at [726, 454] on button "Run" at bounding box center [733, 462] width 56 height 35
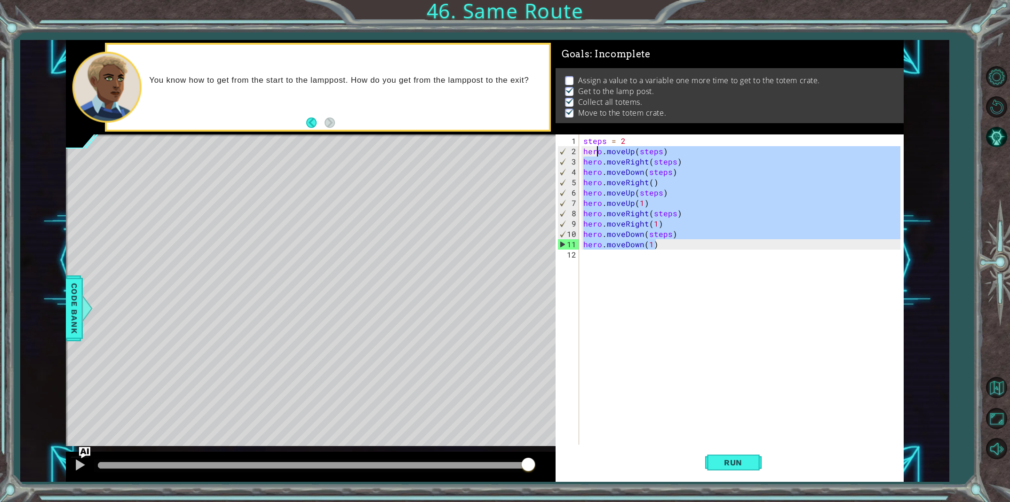
drag, startPoint x: 654, startPoint y: 241, endPoint x: 598, endPoint y: 153, distance: 104.5
click at [598, 153] on div "steps = 2 hero . moveUp ( steps ) hero . moveRight ( steps ) hero . moveDown ( …" at bounding box center [743, 301] width 324 height 331
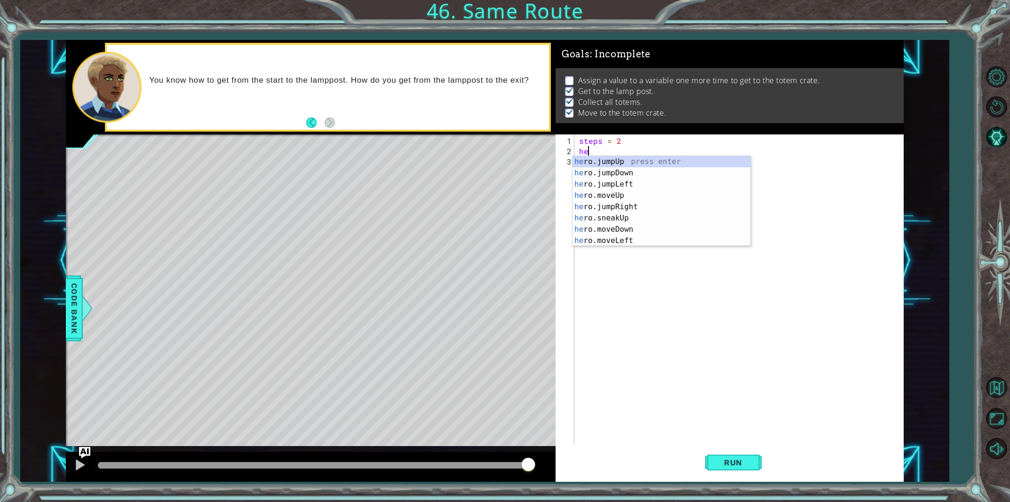
scroll to position [0, 0]
type textarea "h"
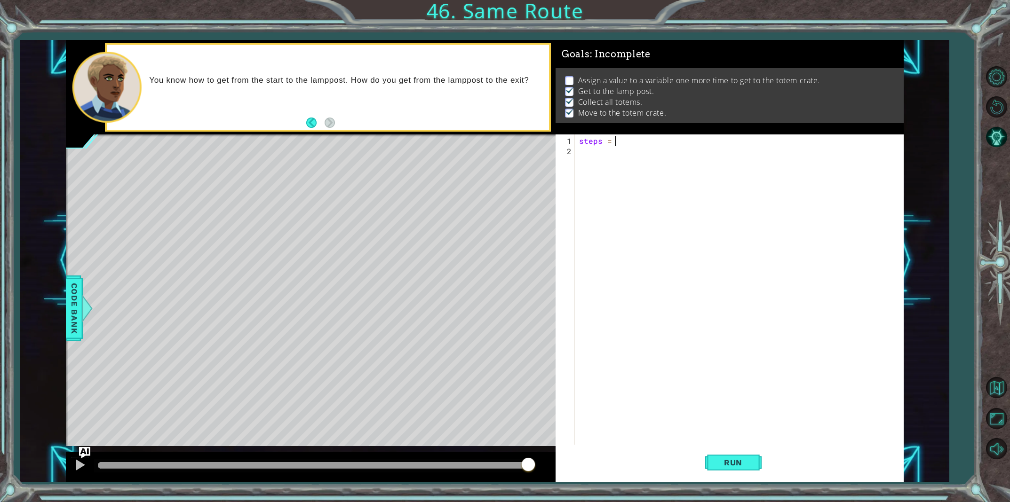
scroll to position [0, 2]
type textarea "steps = 3"
click at [736, 470] on button "Run" at bounding box center [733, 462] width 56 height 35
click at [583, 158] on div "steps = 3" at bounding box center [741, 301] width 328 height 331
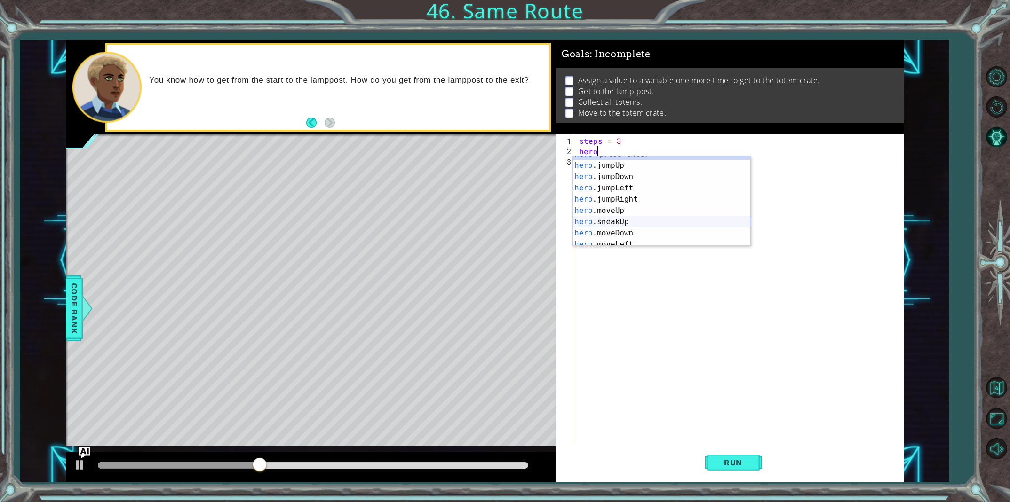
scroll to position [8, 0]
click at [588, 217] on div "hero press enter hero .jumpUp press enter hero .jumpDown press enter hero .jump…" at bounding box center [661, 205] width 178 height 113
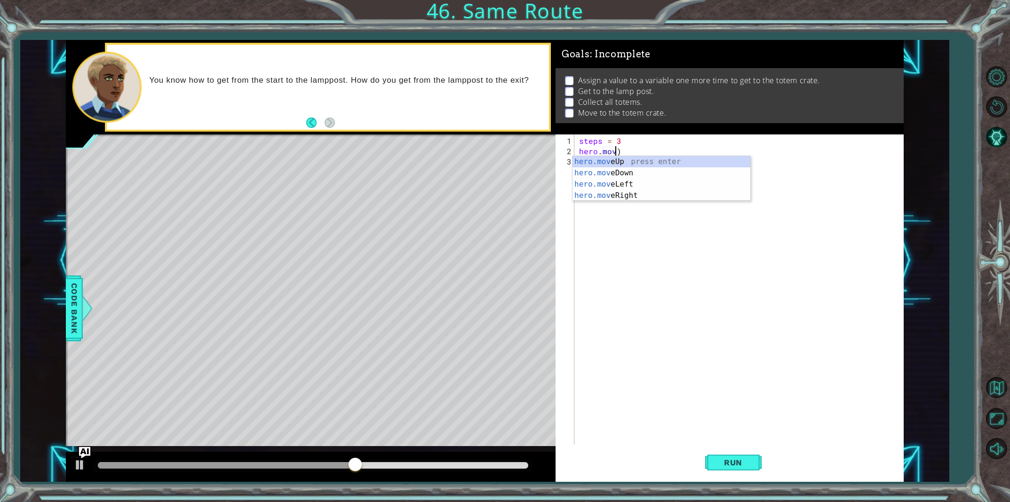
scroll to position [0, 2]
click at [663, 161] on div "hero.move Up press enter hero.move Down press enter hero.move Left press enter …" at bounding box center [661, 190] width 178 height 68
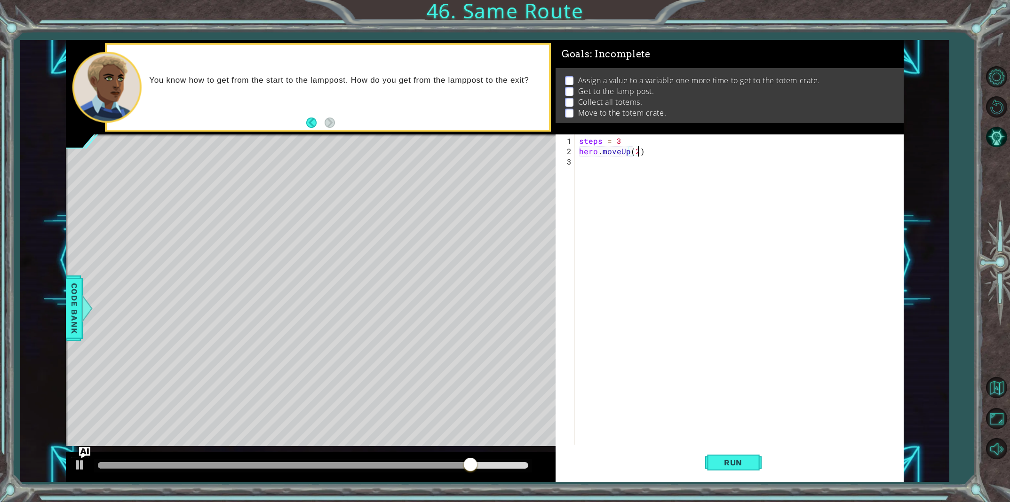
scroll to position [0, 3]
click at [716, 463] on span "Run" at bounding box center [732, 462] width 37 height 9
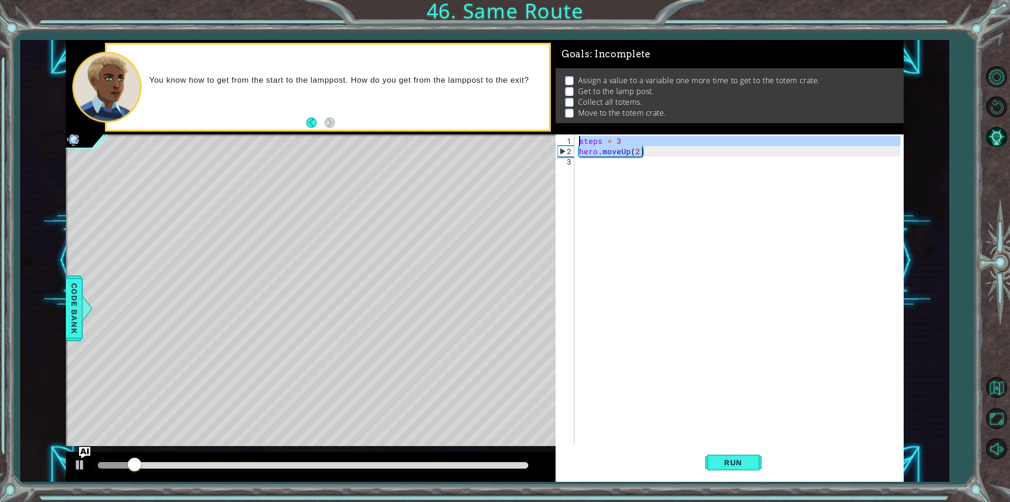
drag, startPoint x: 645, startPoint y: 151, endPoint x: 578, endPoint y: 134, distance: 69.0
click at [578, 134] on div "Goals : Incomplete Assign a value to a variable one more time to get to the tot…" at bounding box center [729, 261] width 348 height 442
click at [629, 149] on div "steps = 3 hero . moveUp ( 2 )" at bounding box center [738, 289] width 323 height 310
type textarea "hero.moveUp(2)"
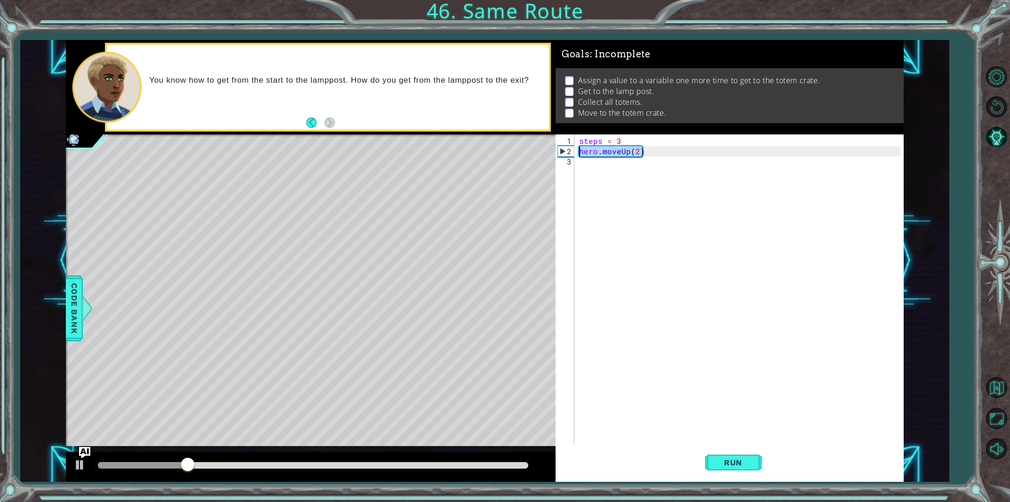
drag, startPoint x: 642, startPoint y: 149, endPoint x: 575, endPoint y: 151, distance: 67.3
click at [575, 151] on div "hero.moveUp(2) 1 2 3 steps = 3 hero . moveUp ( 2 ) הההההההההההההההההההההההההההה…" at bounding box center [727, 289] width 345 height 310
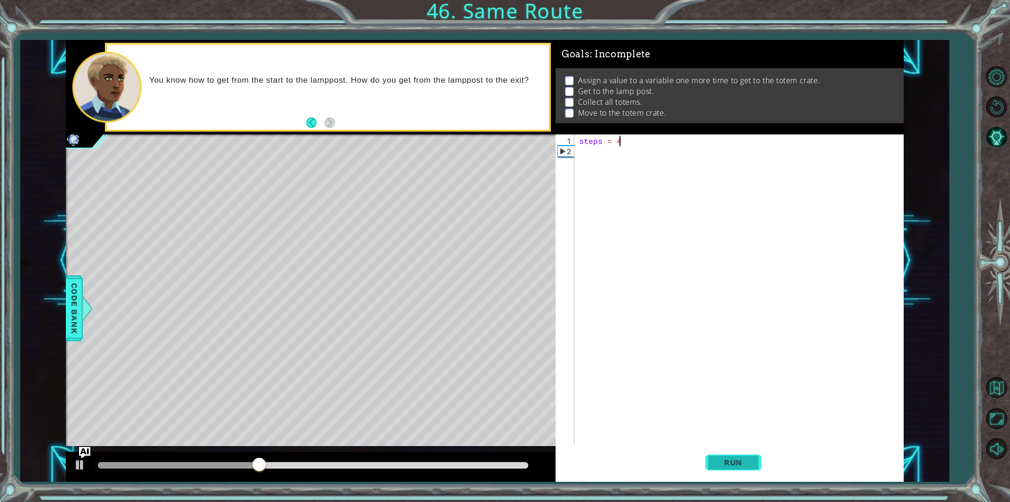
click at [730, 460] on span "Run" at bounding box center [732, 462] width 37 height 9
click at [750, 464] on span "Run" at bounding box center [732, 462] width 37 height 9
click at [748, 460] on span "Run" at bounding box center [732, 462] width 37 height 9
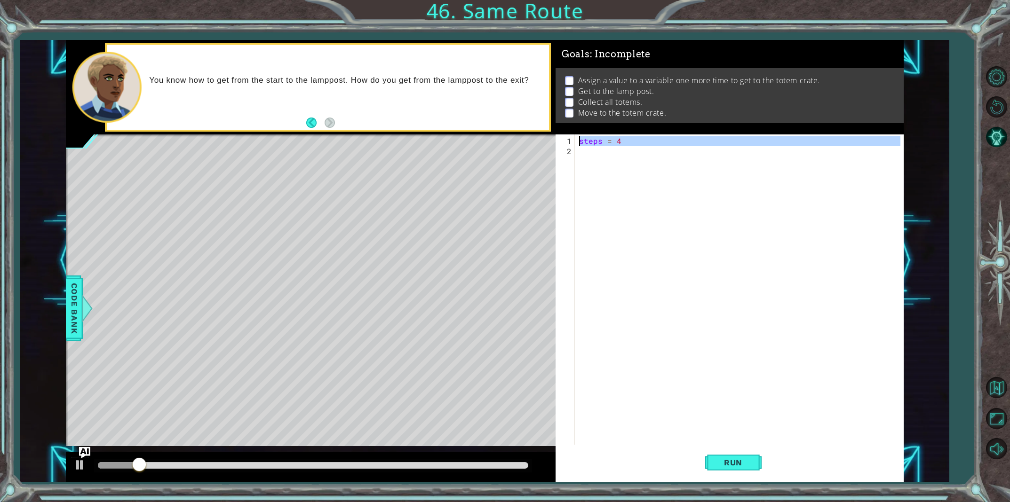
drag, startPoint x: 623, startPoint y: 146, endPoint x: 574, endPoint y: 131, distance: 51.6
click at [574, 131] on div "Goals : Incomplete Assign a value to a variable one more time to get to the tot…" at bounding box center [729, 261] width 348 height 442
type textarea "steps = 4"
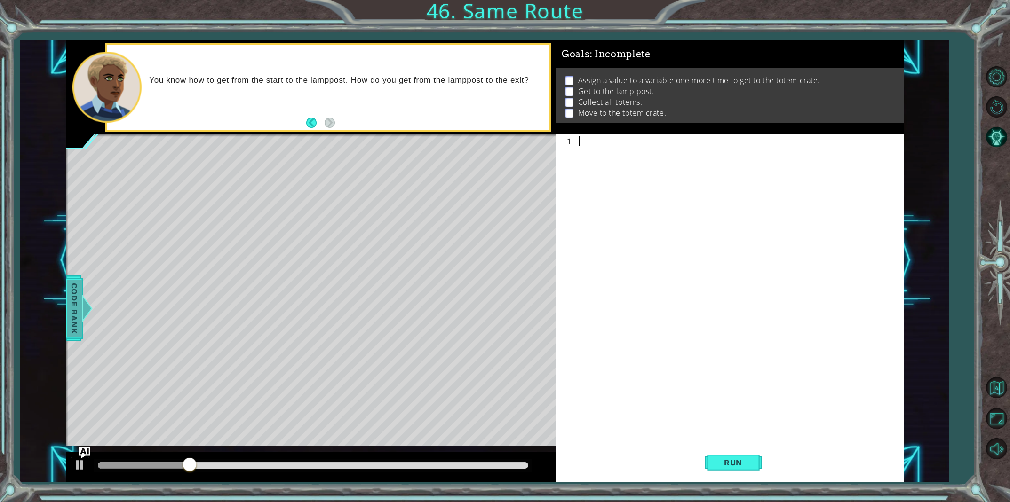
click at [76, 316] on span "Code Bank" at bounding box center [74, 308] width 15 height 57
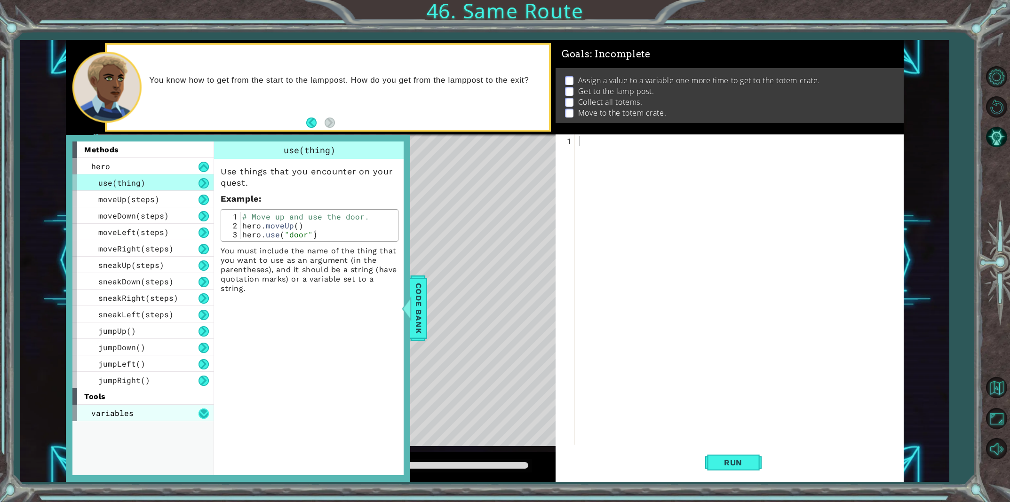
click at [200, 410] on button at bounding box center [203, 414] width 10 height 10
click at [200, 426] on button at bounding box center [203, 430] width 10 height 10
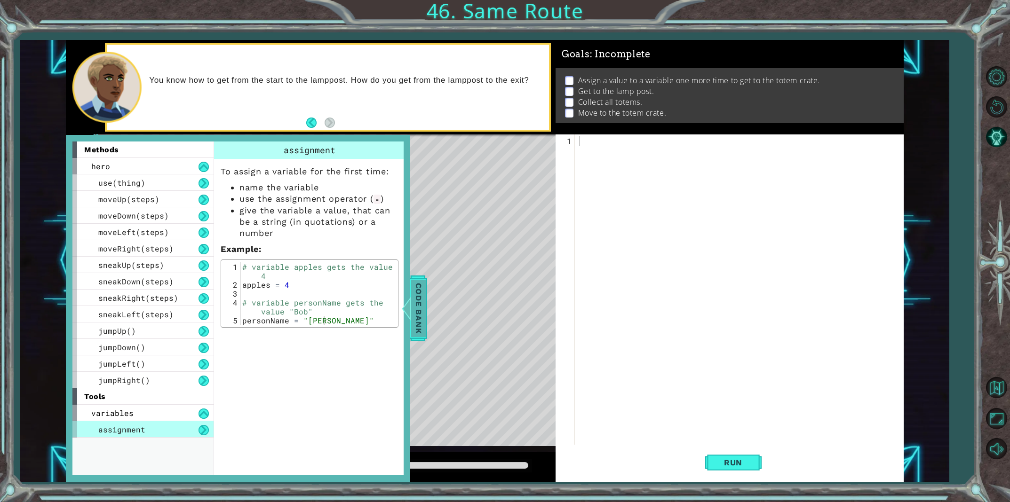
click at [415, 313] on span "Code Bank" at bounding box center [418, 308] width 15 height 57
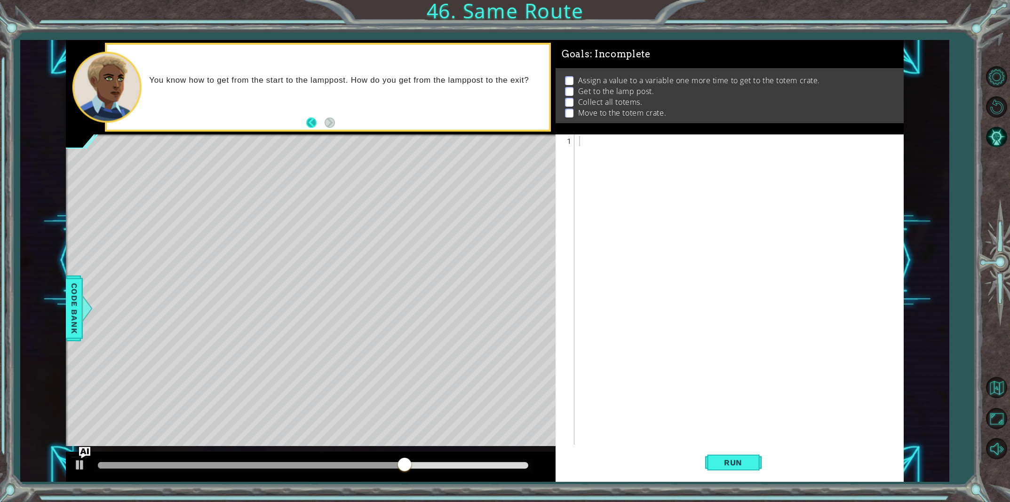
click at [315, 120] on button "Back" at bounding box center [315, 123] width 18 height 10
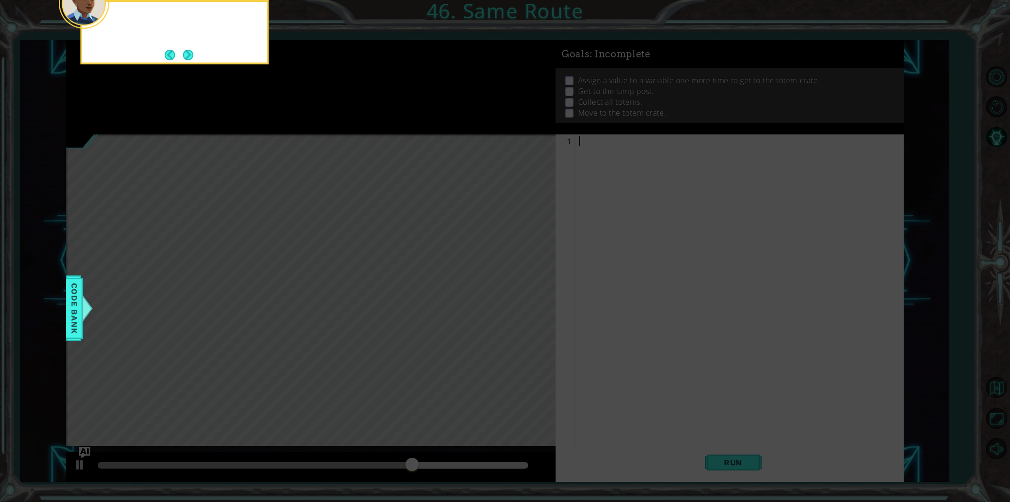
click at [315, 119] on icon at bounding box center [505, 75] width 1010 height 854
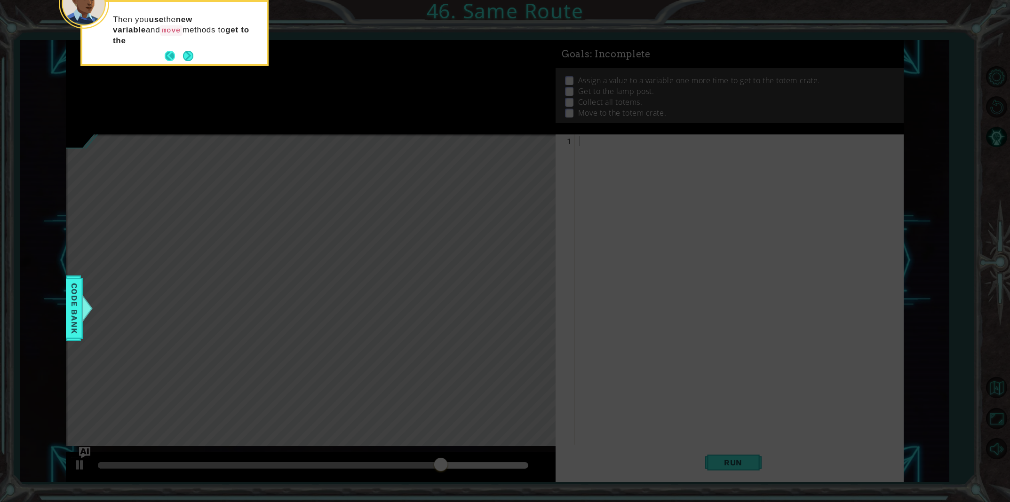
click at [171, 55] on button "Back" at bounding box center [174, 56] width 18 height 10
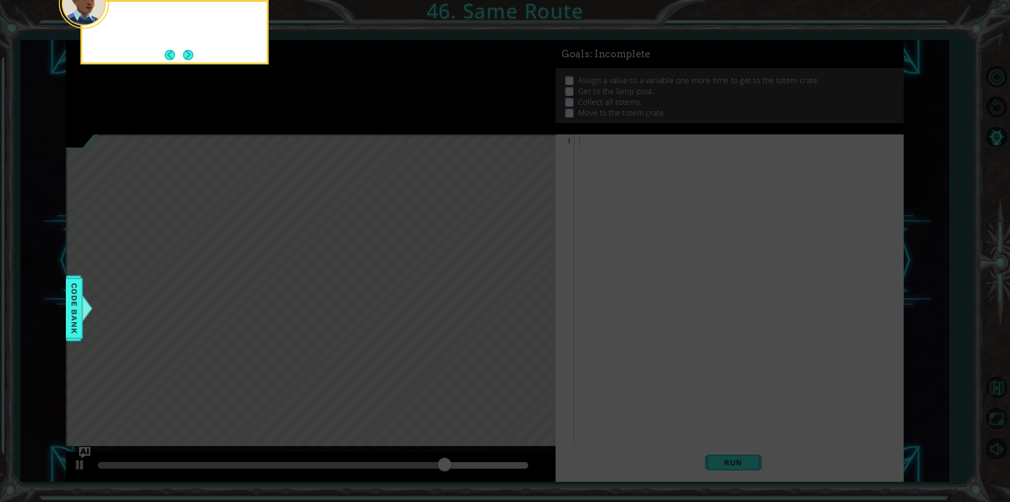
click at [171, 55] on button "Back" at bounding box center [174, 55] width 18 height 10
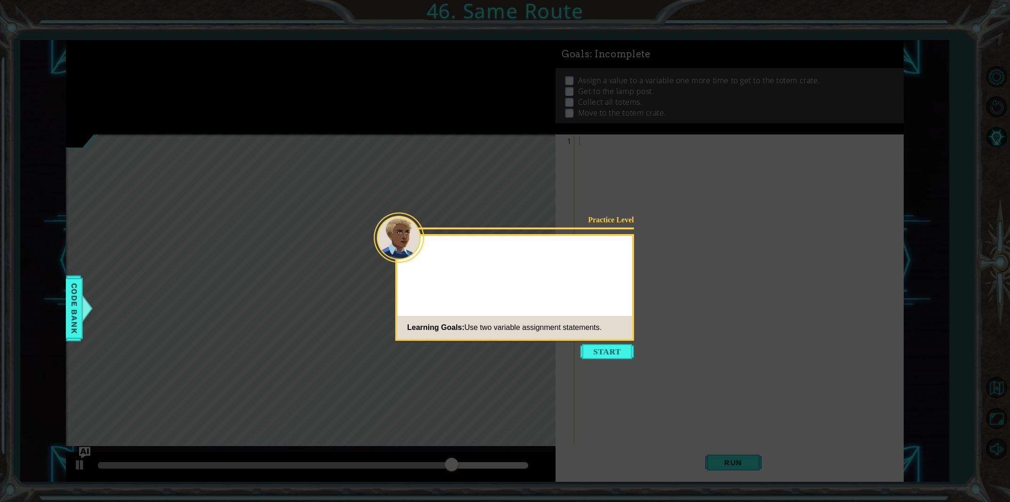
click at [171, 55] on icon at bounding box center [505, 251] width 1010 height 502
click at [600, 355] on button "Start" at bounding box center [607, 351] width 54 height 15
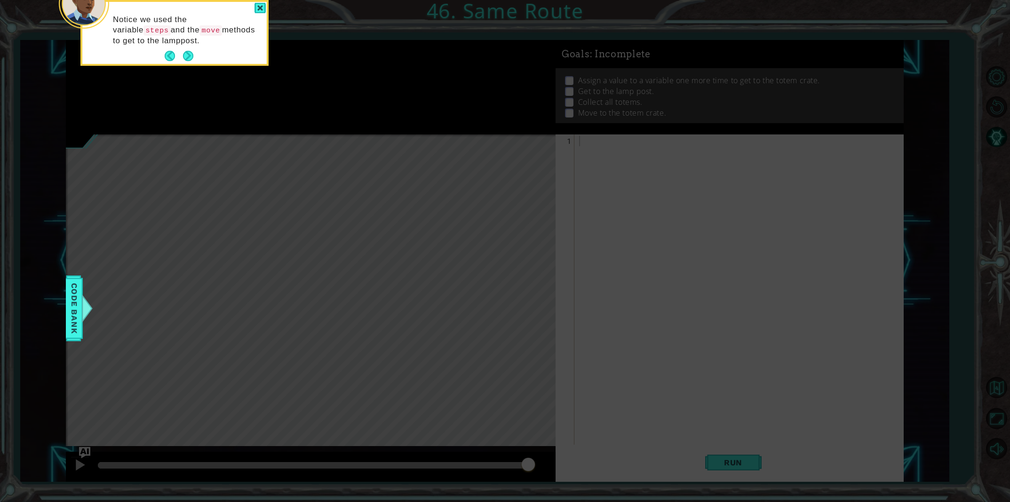
click at [189, 55] on button "Next" at bounding box center [188, 56] width 10 height 10
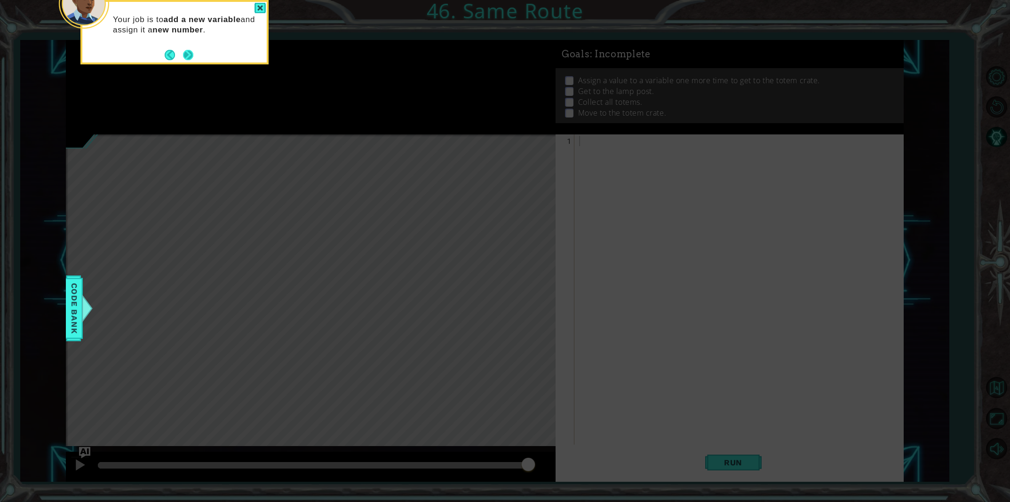
click at [187, 55] on button "Next" at bounding box center [188, 55] width 10 height 10
click at [185, 56] on button "Next" at bounding box center [188, 56] width 10 height 10
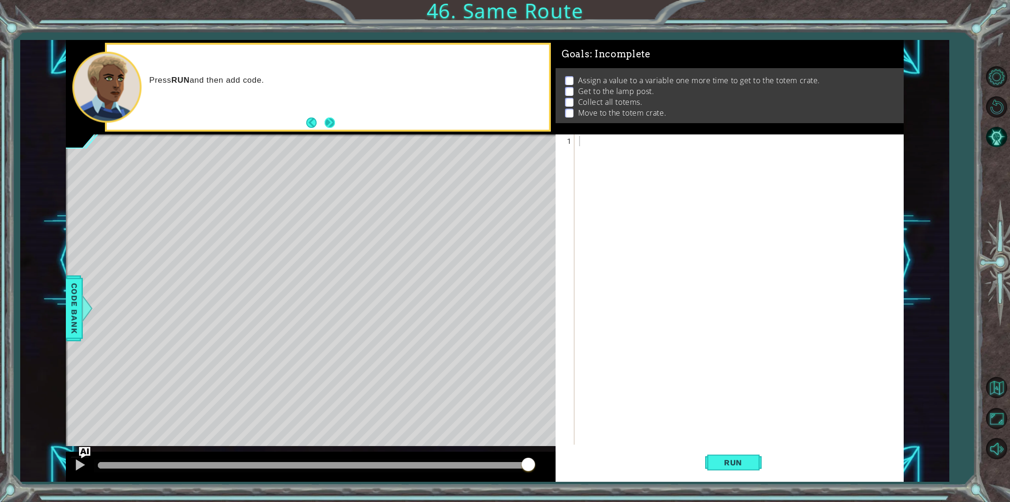
click at [334, 121] on button "Next" at bounding box center [329, 123] width 10 height 10
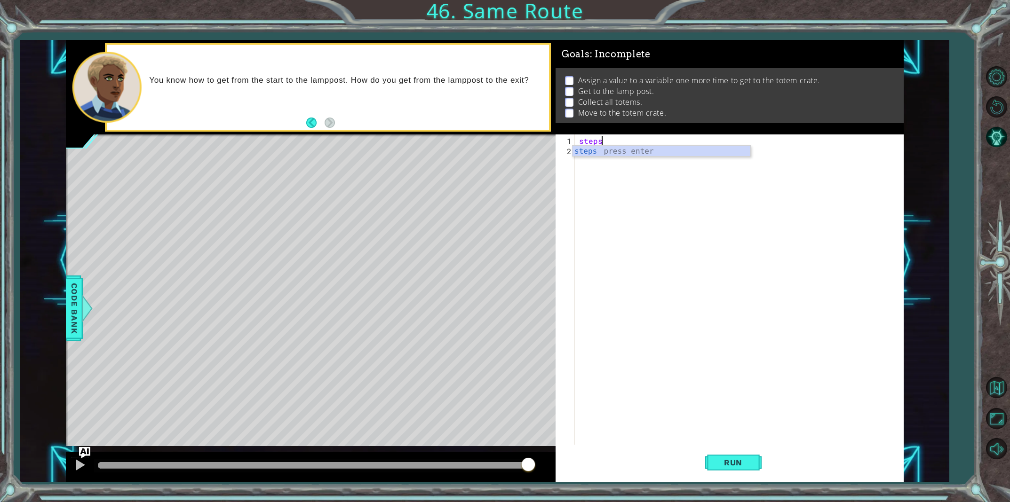
scroll to position [0, 1]
type textarea "steps=4"
type textarea "hero.moveUp(2)"
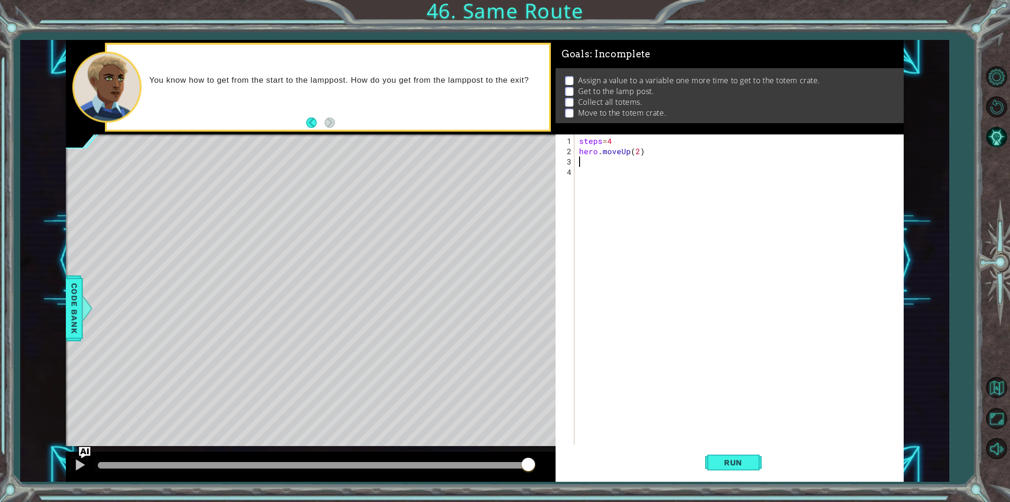
click at [707, 426] on div "1 ההההההההההההההההההההההההההההההההההההההההההההההההההההההההההההההההההההההההההההה…" at bounding box center [484, 261] width 837 height 442
click at [753, 464] on button "Run" at bounding box center [733, 462] width 56 height 35
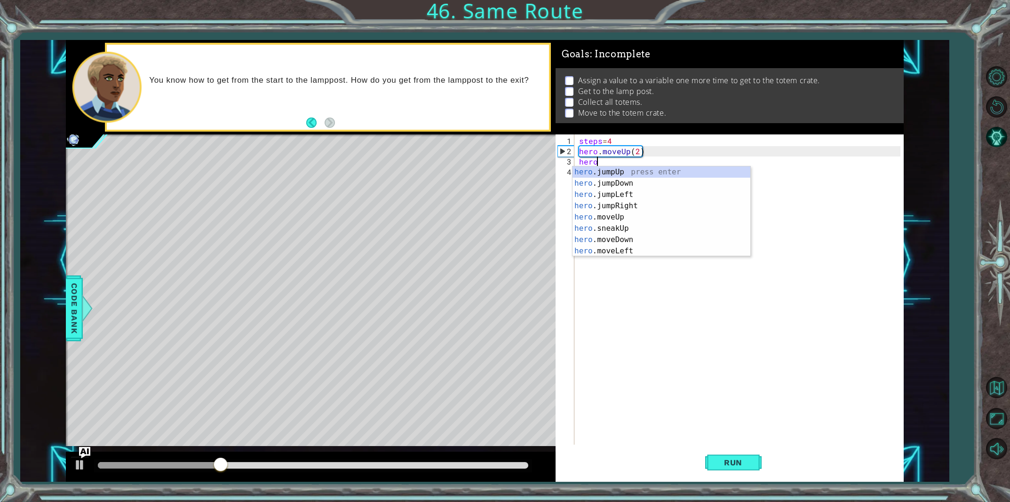
scroll to position [0, 0]
type textarea "h"
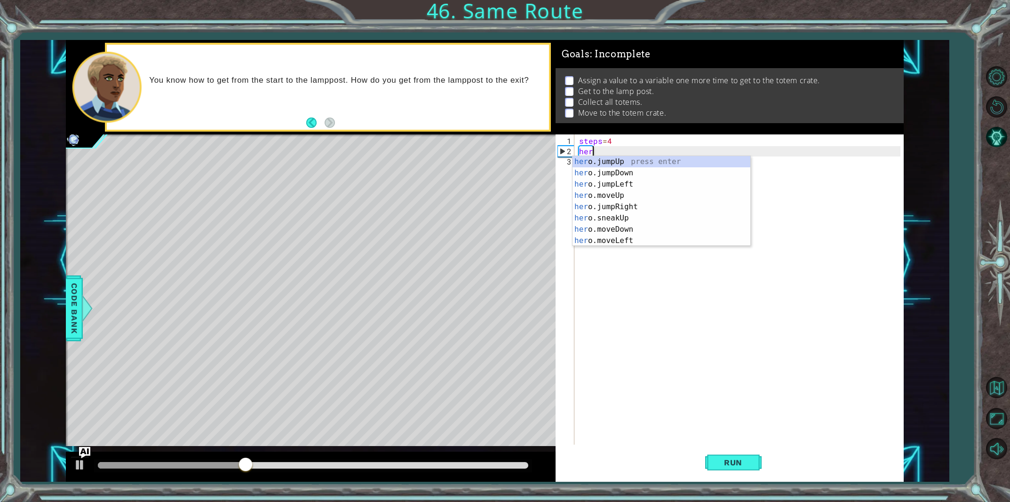
type textarea "h"
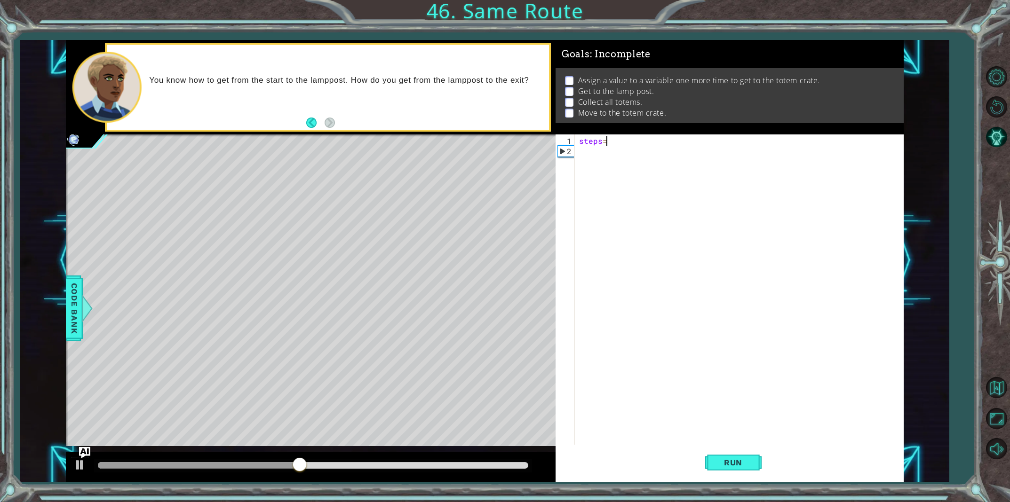
type textarea "steps=2"
click at [726, 469] on button "Run" at bounding box center [733, 462] width 56 height 35
type textarea "hero.moveUp(steps)"
click at [734, 461] on span "Run" at bounding box center [732, 462] width 37 height 9
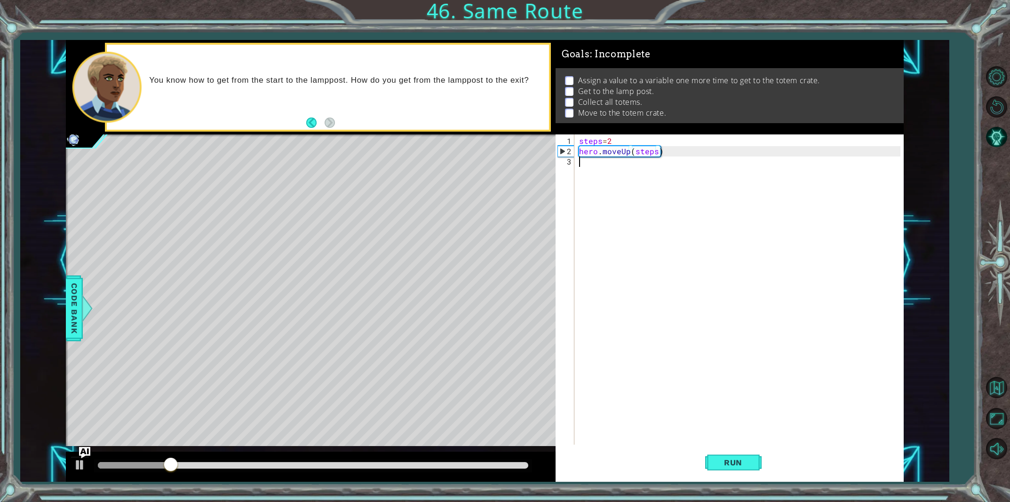
click at [585, 165] on div "steps = 2 hero . moveUp ( steps )" at bounding box center [741, 301] width 328 height 331
drag, startPoint x: 639, startPoint y: 169, endPoint x: 663, endPoint y: 165, distance: 25.3
click at [639, 169] on div "hero.moveRight press enter" at bounding box center [661, 183] width 178 height 34
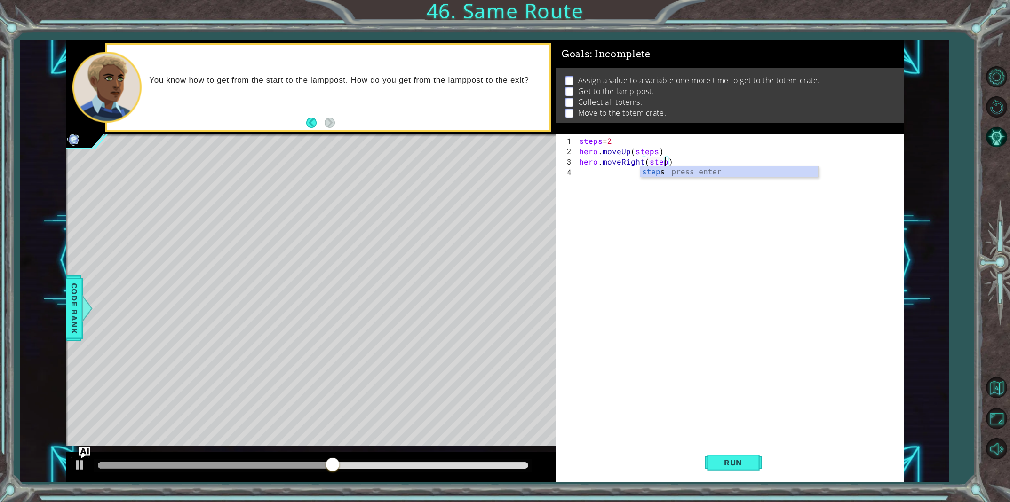
scroll to position [0, 5]
type textarea "hero.moveRight(steps)"
click at [733, 459] on span "Run" at bounding box center [732, 462] width 37 height 9
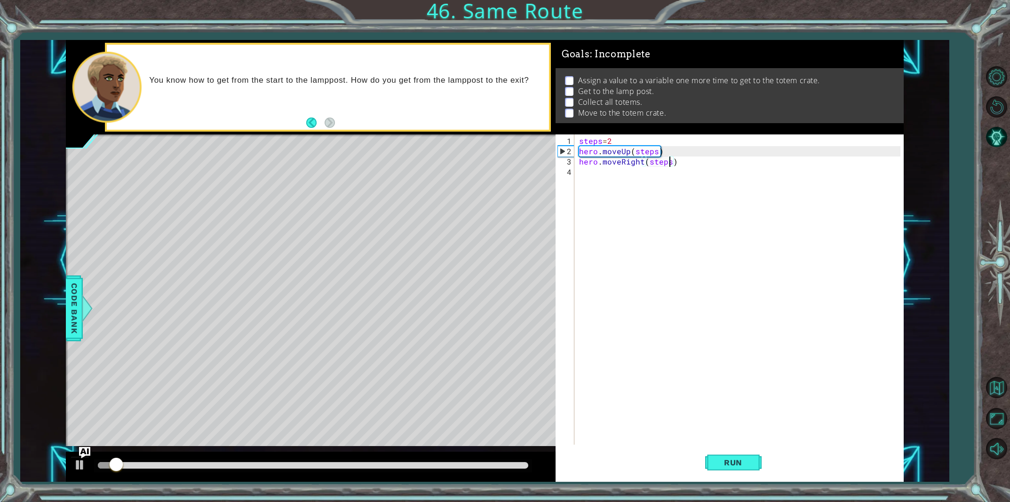
click at [579, 171] on div "steps = 2 hero . moveUp ( steps ) hero . moveRight ( steps )" at bounding box center [741, 301] width 328 height 331
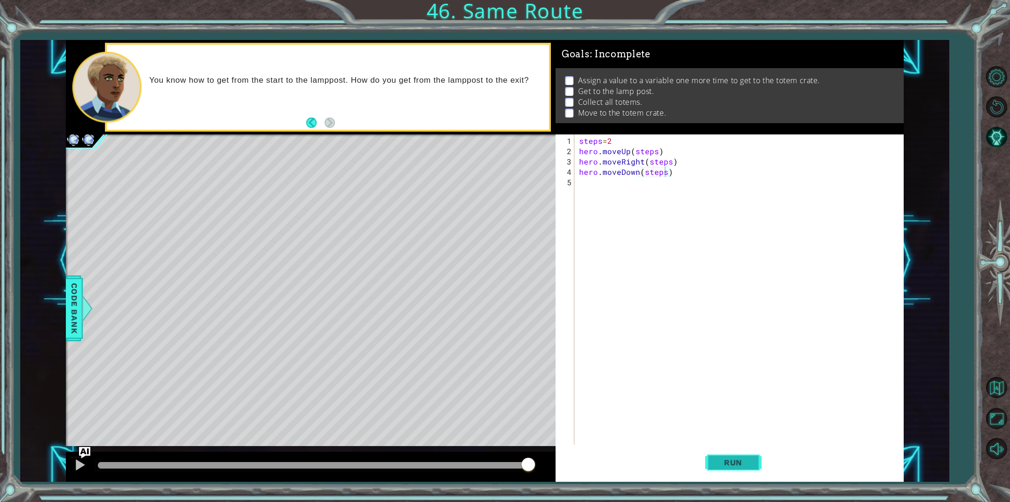
click at [712, 467] on button "Run" at bounding box center [733, 462] width 56 height 35
type textarea "hero.moveDown(steps)"
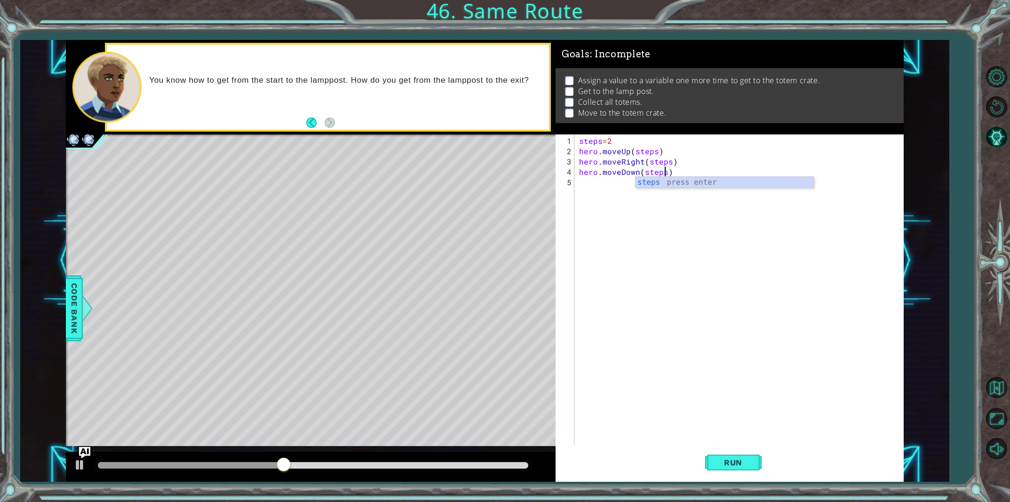
click at [585, 185] on div "steps = 2 hero . moveUp ( steps ) hero . moveRight ( steps ) hero . moveDown ( …" at bounding box center [741, 301] width 328 height 331
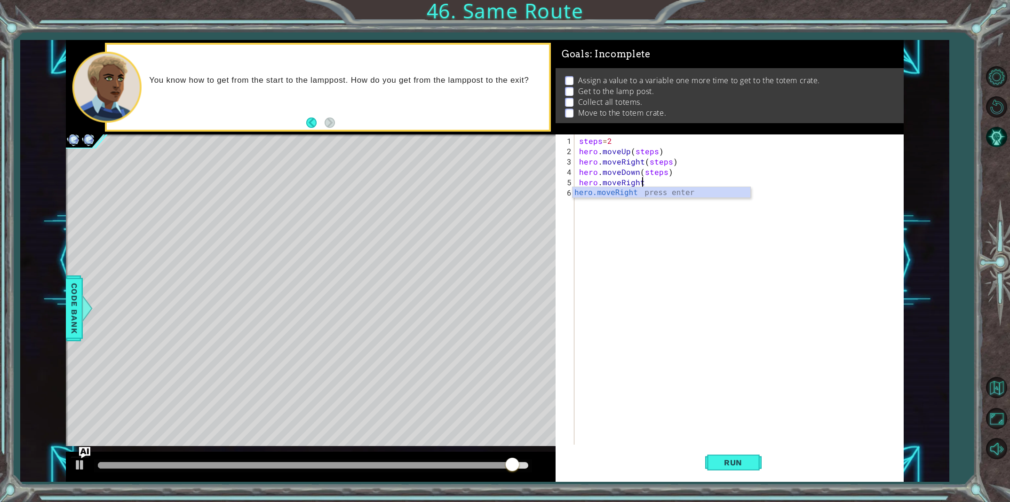
scroll to position [0, 3]
type textarea "hero.moveRight(1)"
click at [734, 466] on span "Run" at bounding box center [732, 462] width 37 height 9
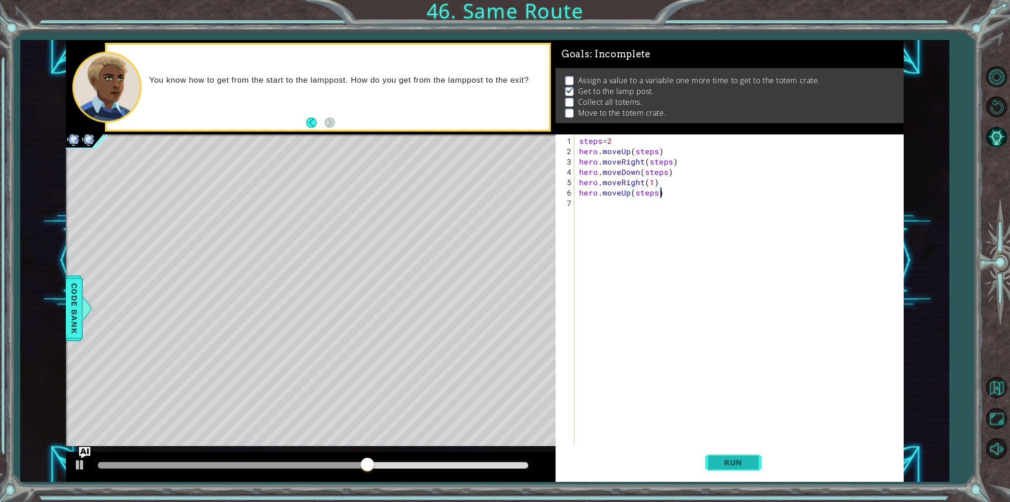
type textarea "hero.moveUp(steps)"
click at [740, 458] on span "Run" at bounding box center [732, 462] width 37 height 9
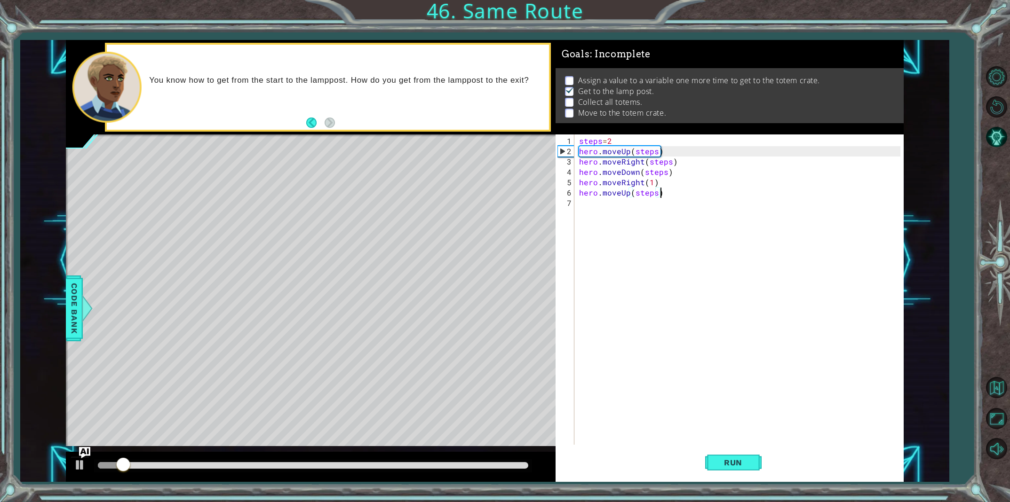
click at [580, 203] on div "steps = 2 hero . moveUp ( steps ) hero . moveRight ( steps ) hero . moveDown ( …" at bounding box center [741, 301] width 328 height 331
click at [654, 195] on div "steps = 2 hero . moveUp ( steps ) hero . moveRight ( steps ) hero . moveDown ( …" at bounding box center [741, 301] width 328 height 331
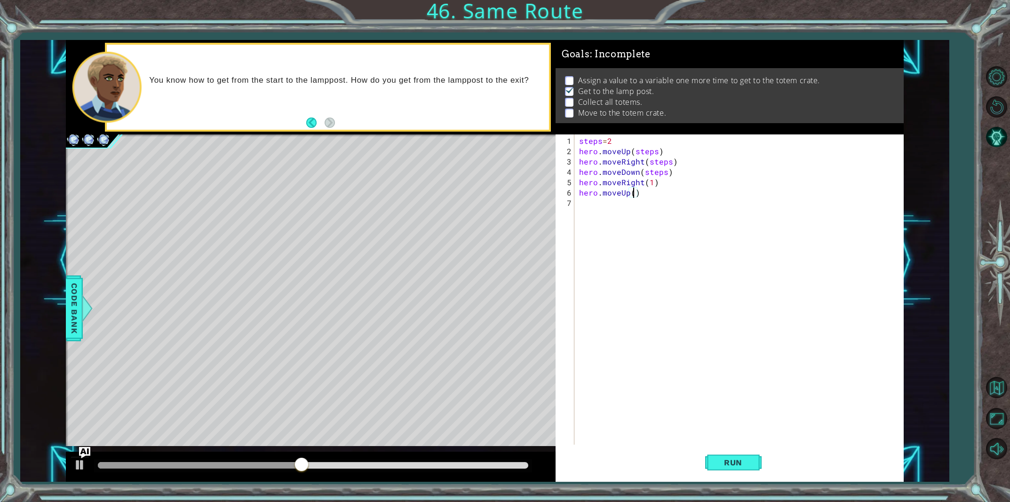
type textarea "hero.moveUp(3)"
click at [579, 200] on div "steps = 2 hero . moveUp ( steps ) hero . moveRight ( steps ) hero . moveDown ( …" at bounding box center [741, 301] width 328 height 331
type textarea "hero.moveRight(3)"
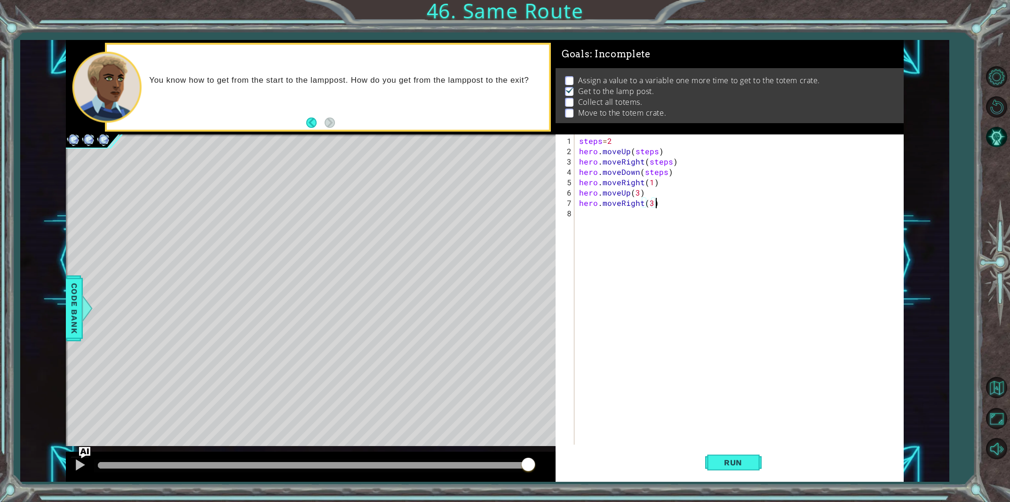
scroll to position [0, 4]
click at [585, 220] on div "steps = 2 hero . moveUp ( steps ) hero . moveRight ( steps ) hero . moveDown ( …" at bounding box center [741, 301] width 328 height 331
type textarea "hero.moveDown(3)"
click at [713, 458] on button "Run" at bounding box center [733, 462] width 56 height 35
